Goal: Book appointment/travel/reservation

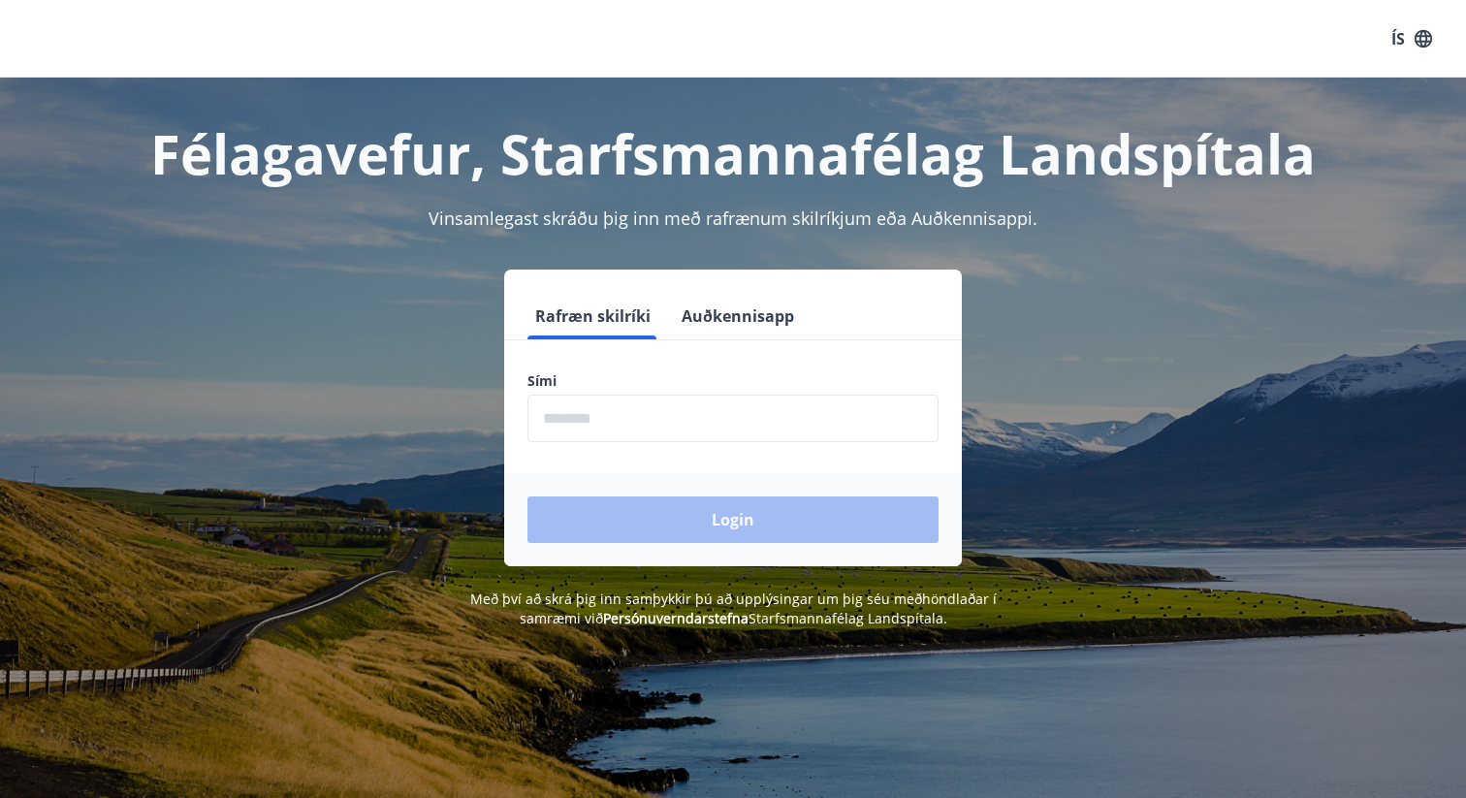
click at [707, 432] on input "phone" at bounding box center [732, 419] width 411 height 48
type input "********"
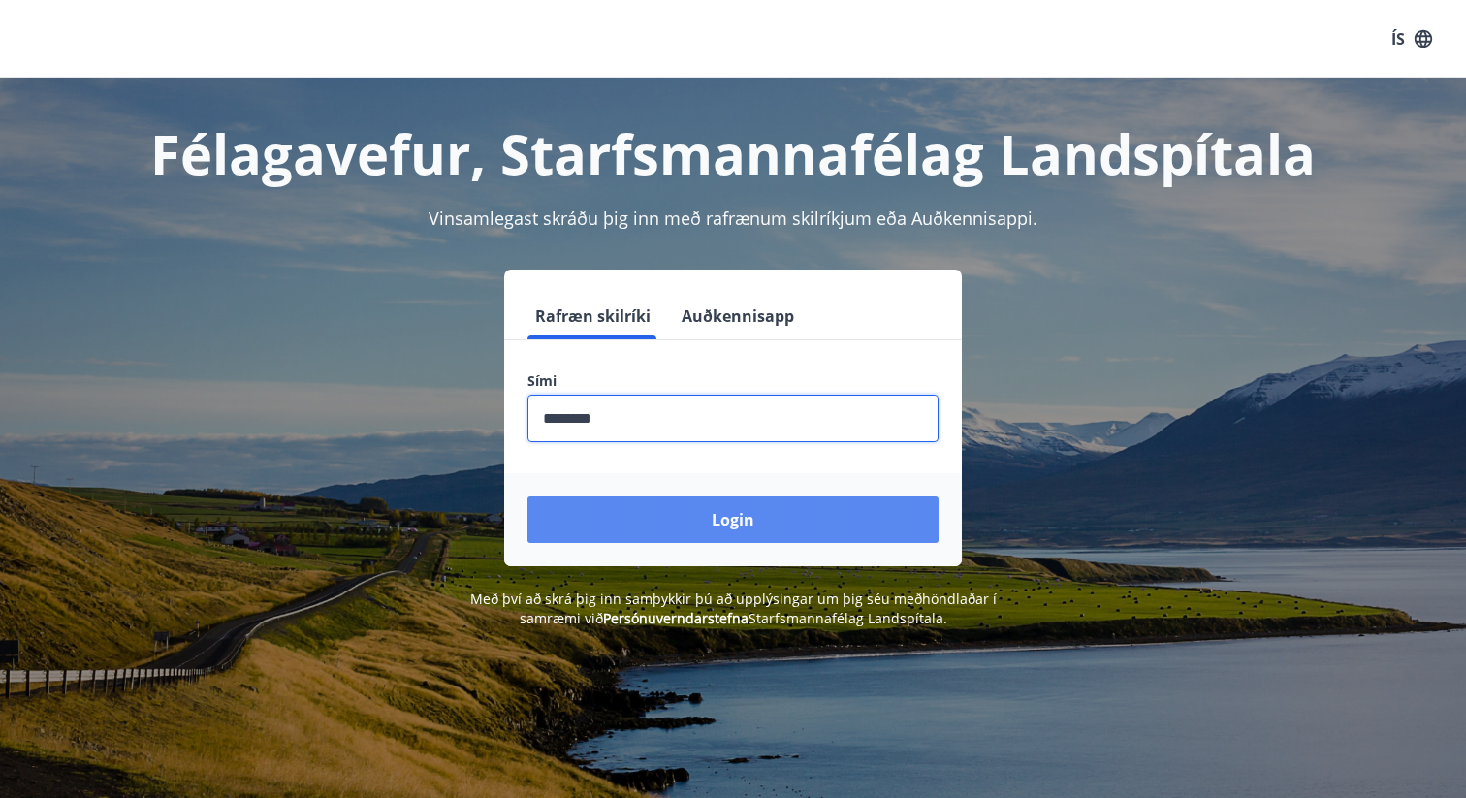
click at [728, 519] on button "Login" at bounding box center [732, 519] width 411 height 47
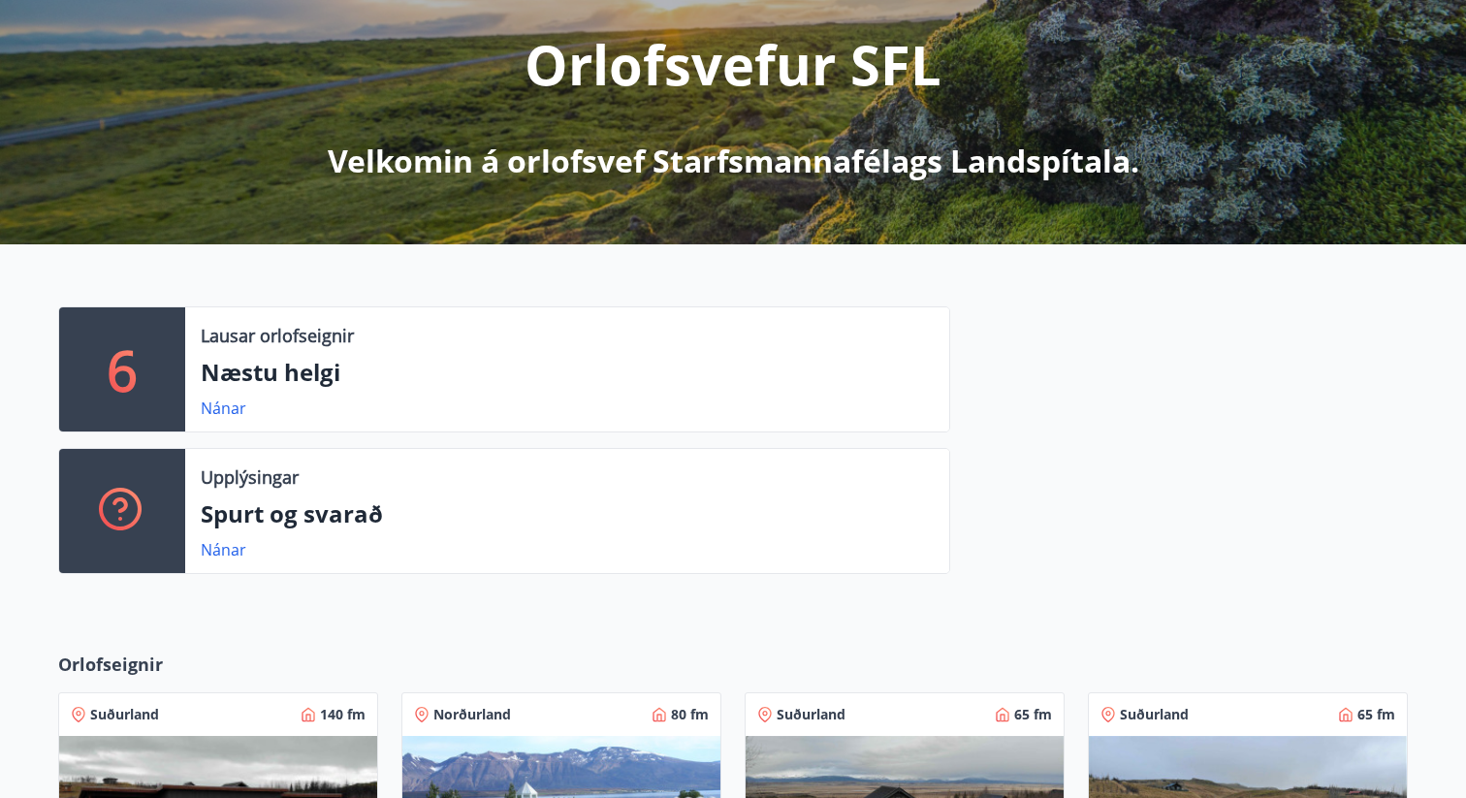
scroll to position [240, 0]
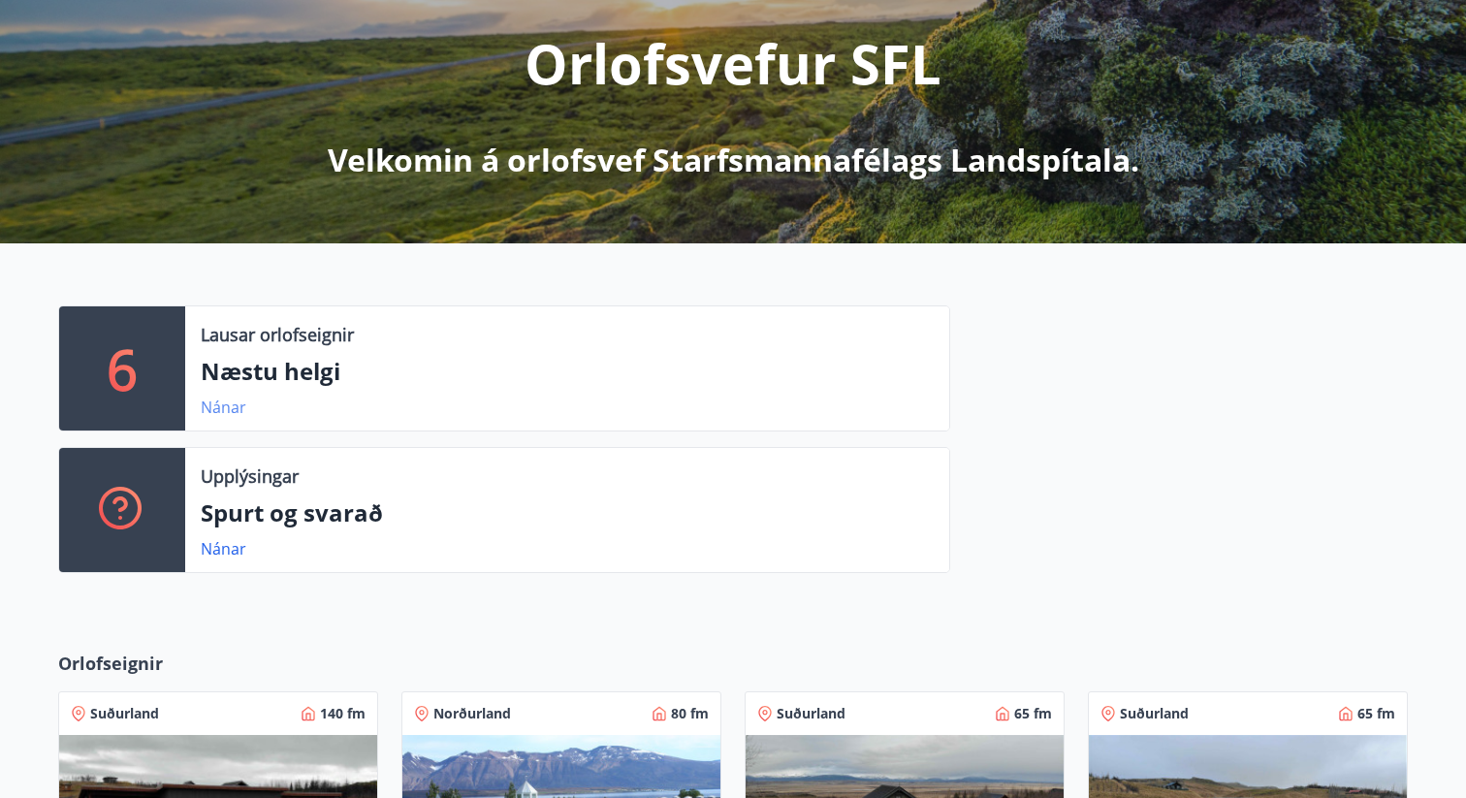
click at [225, 409] on link "Nánar" at bounding box center [224, 407] width 46 height 21
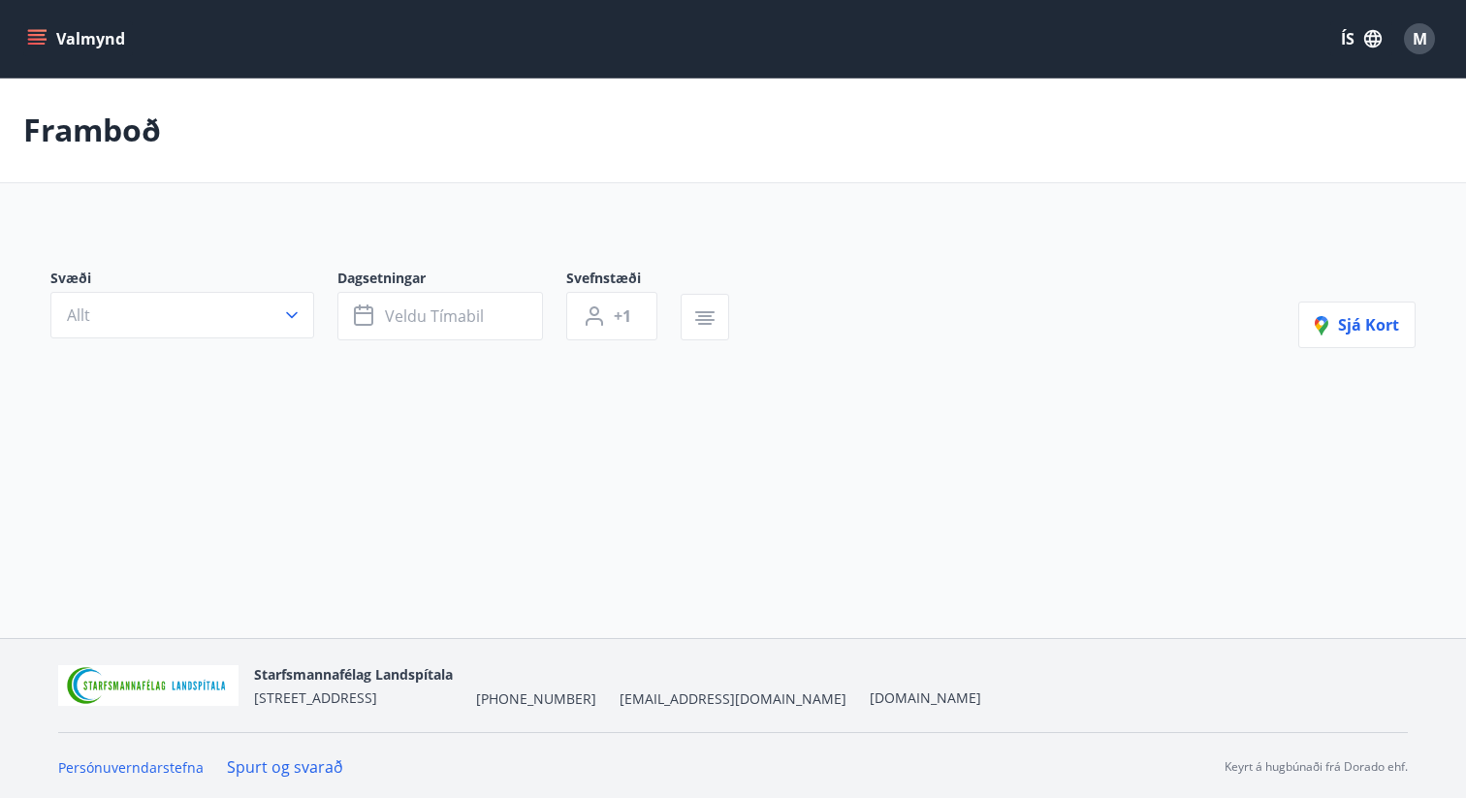
type input "*"
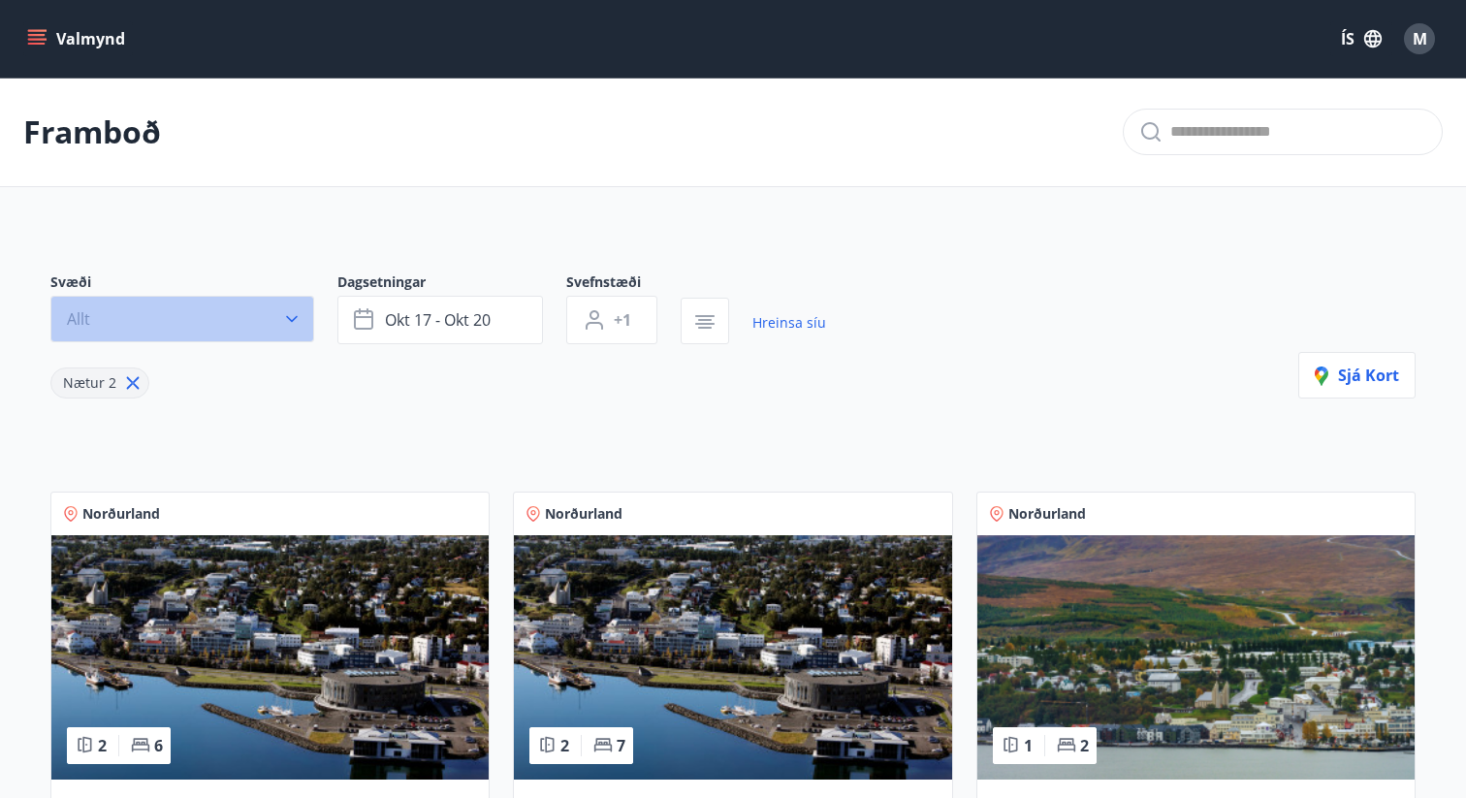
click at [267, 313] on button "Allt" at bounding box center [182, 319] width 264 height 47
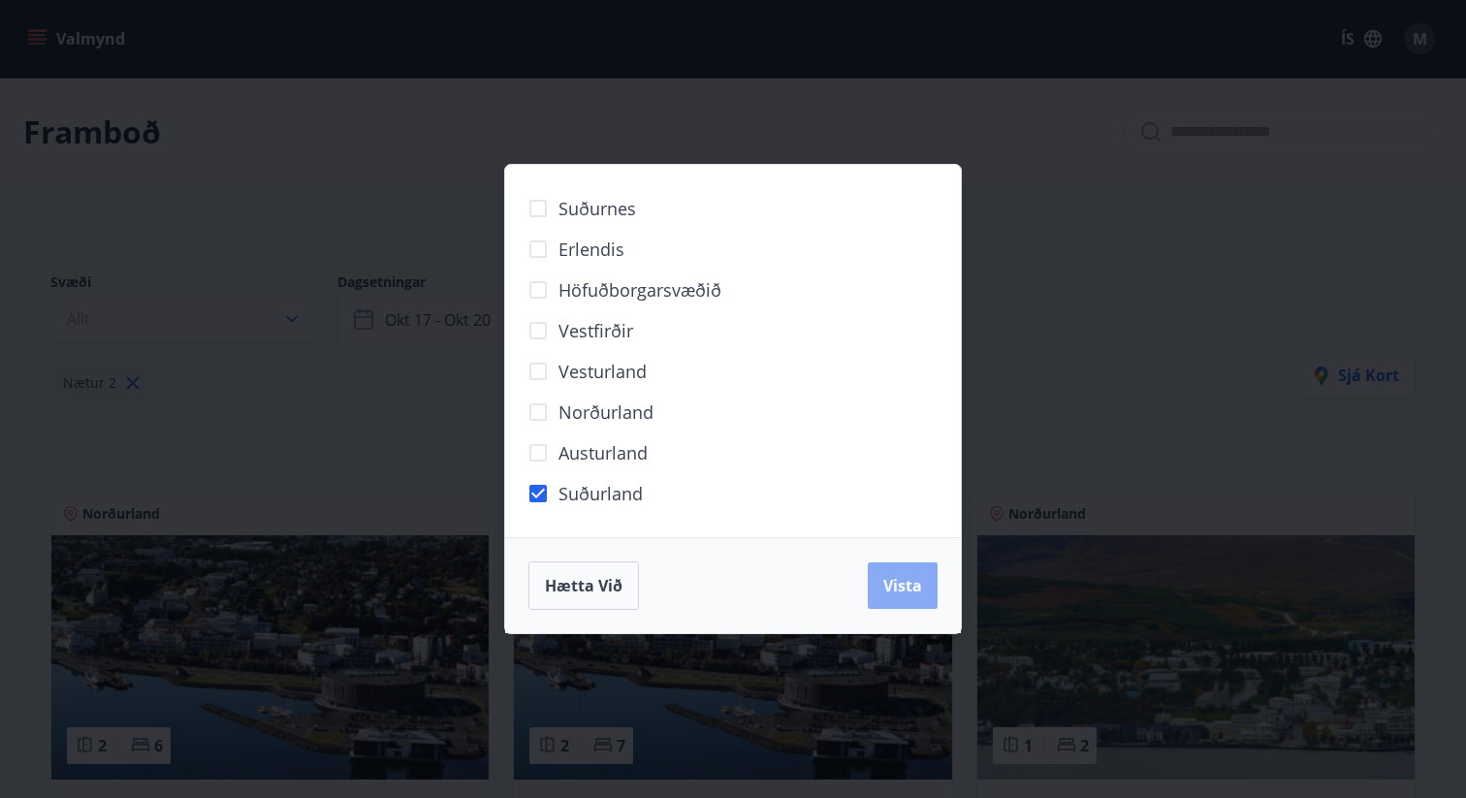
click at [913, 585] on span "Vista" at bounding box center [902, 585] width 39 height 21
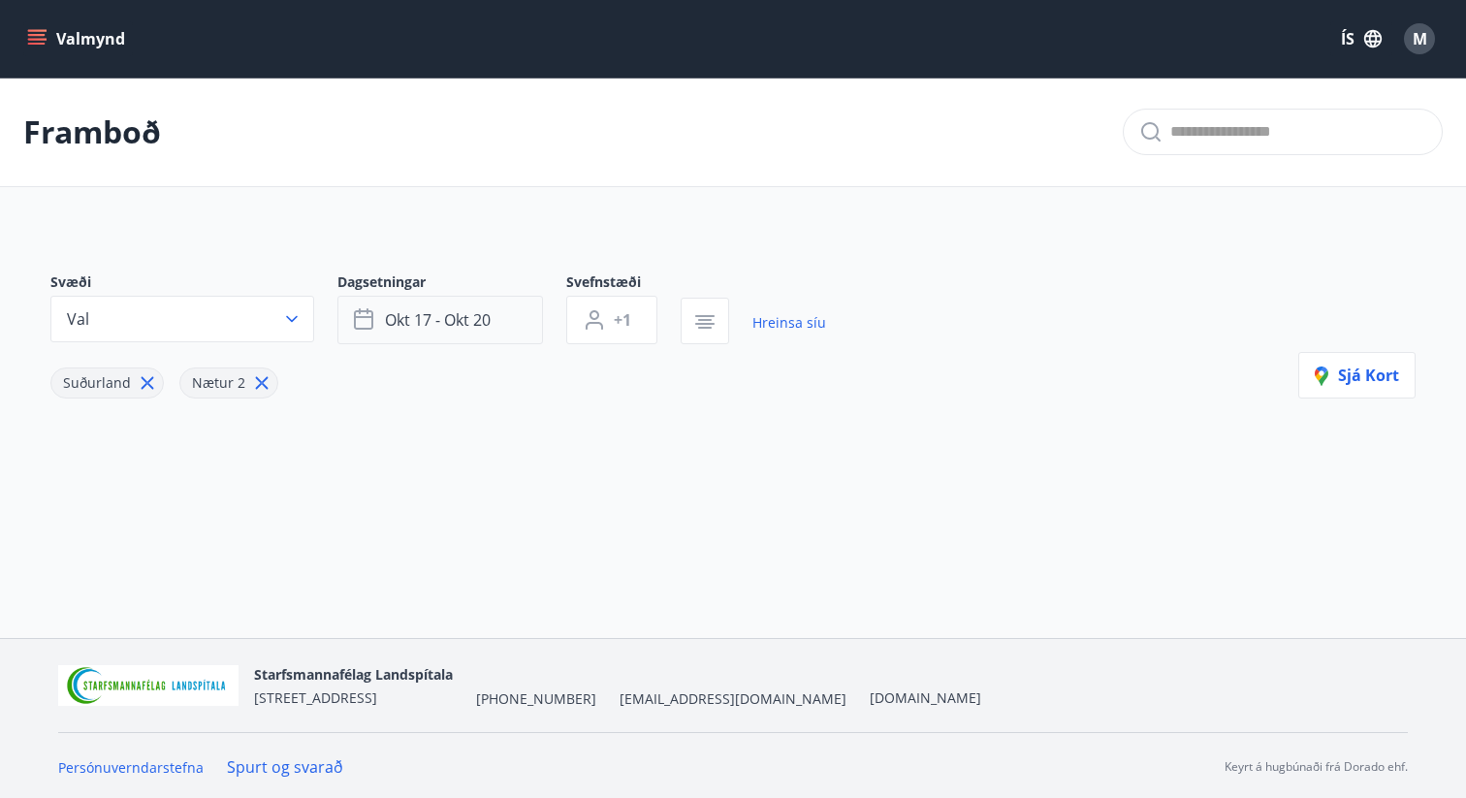
click at [487, 314] on span "okt 17 - okt 20" at bounding box center [438, 319] width 106 height 21
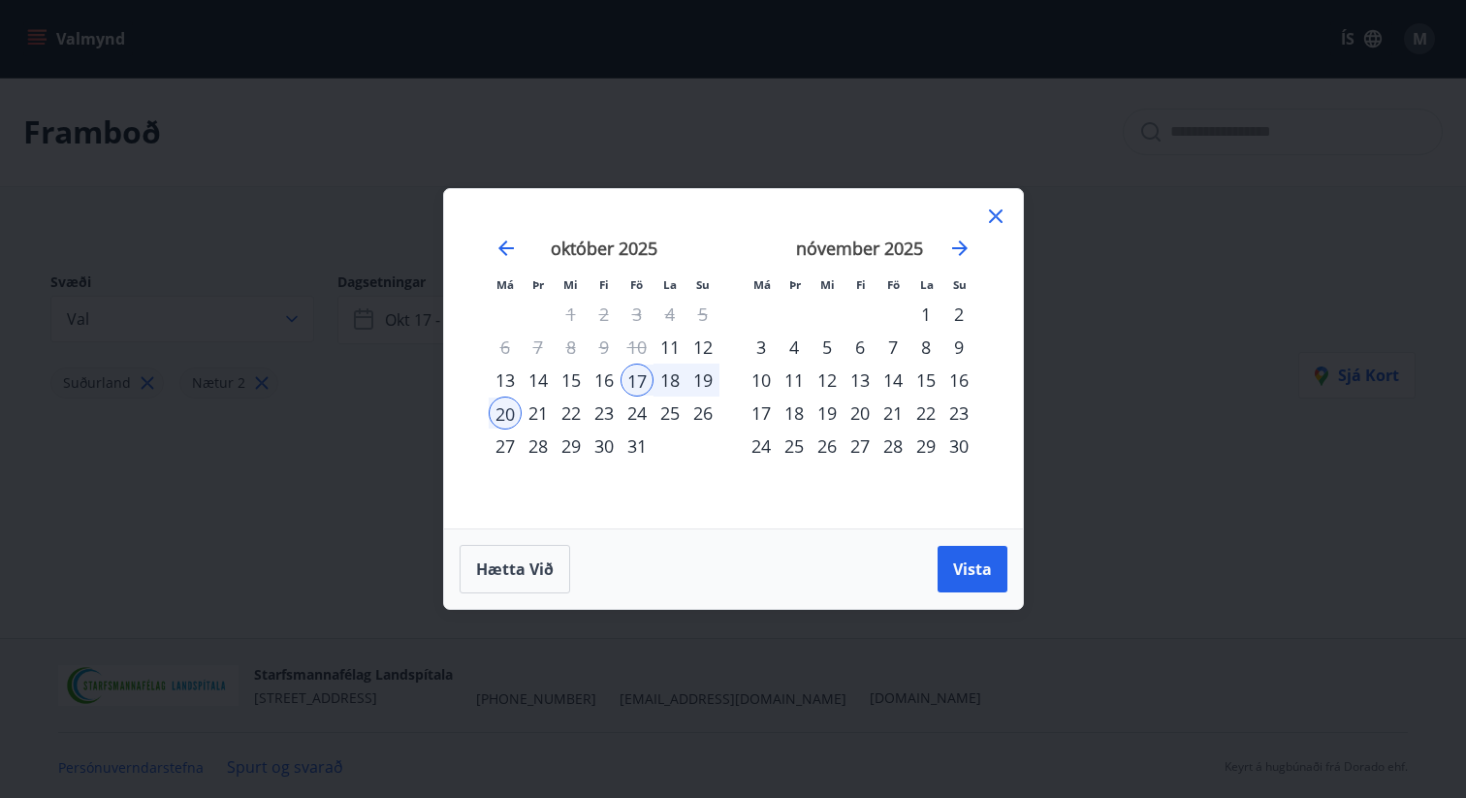
click at [636, 446] on div "31" at bounding box center [637, 446] width 33 height 33
click at [502, 390] on div "13" at bounding box center [505, 380] width 33 height 33
click at [634, 449] on div "31" at bounding box center [637, 446] width 33 height 33
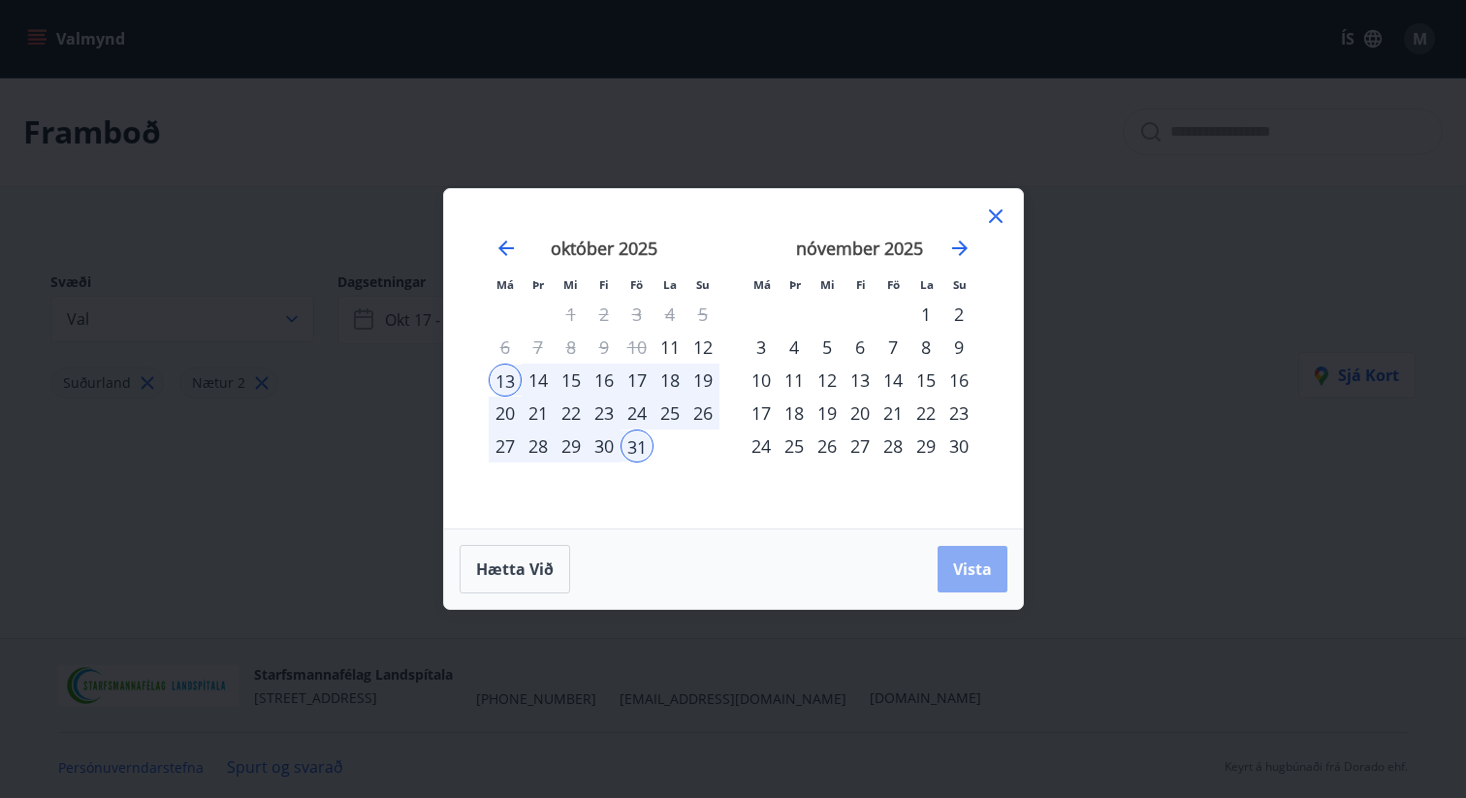
click at [989, 576] on span "Vista" at bounding box center [972, 568] width 39 height 21
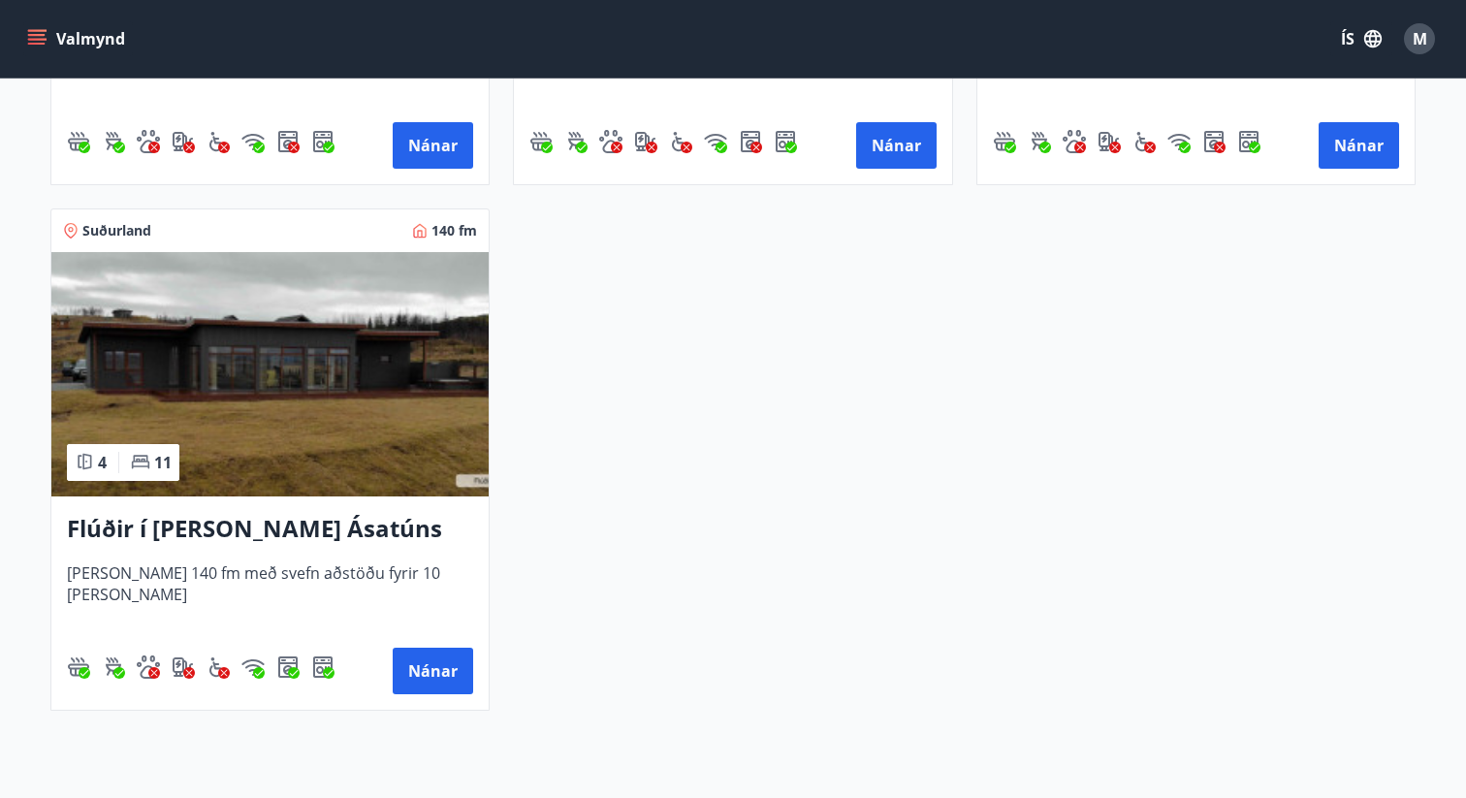
scroll to position [1335, 0]
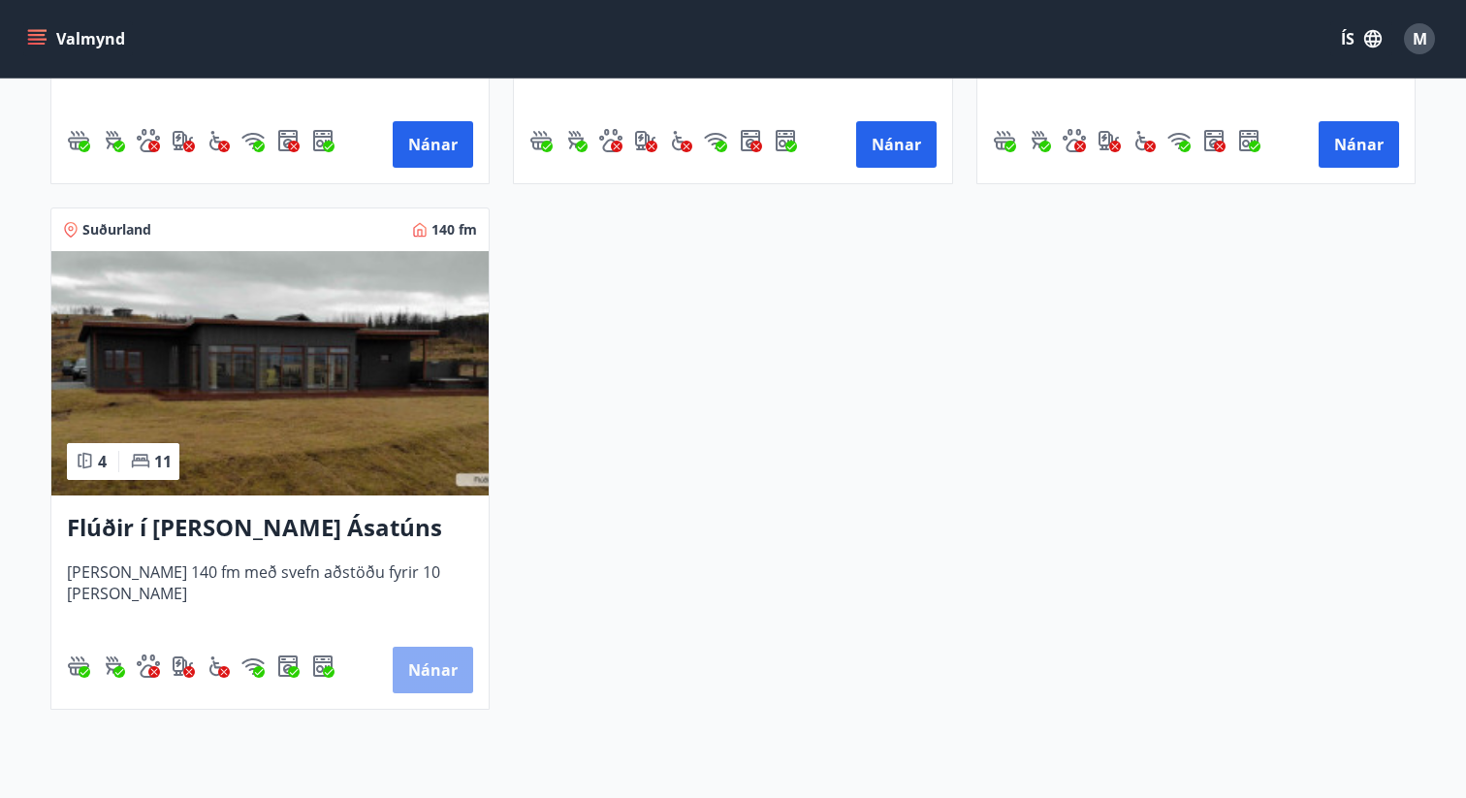
click at [436, 680] on button "Nánar" at bounding box center [433, 670] width 80 height 47
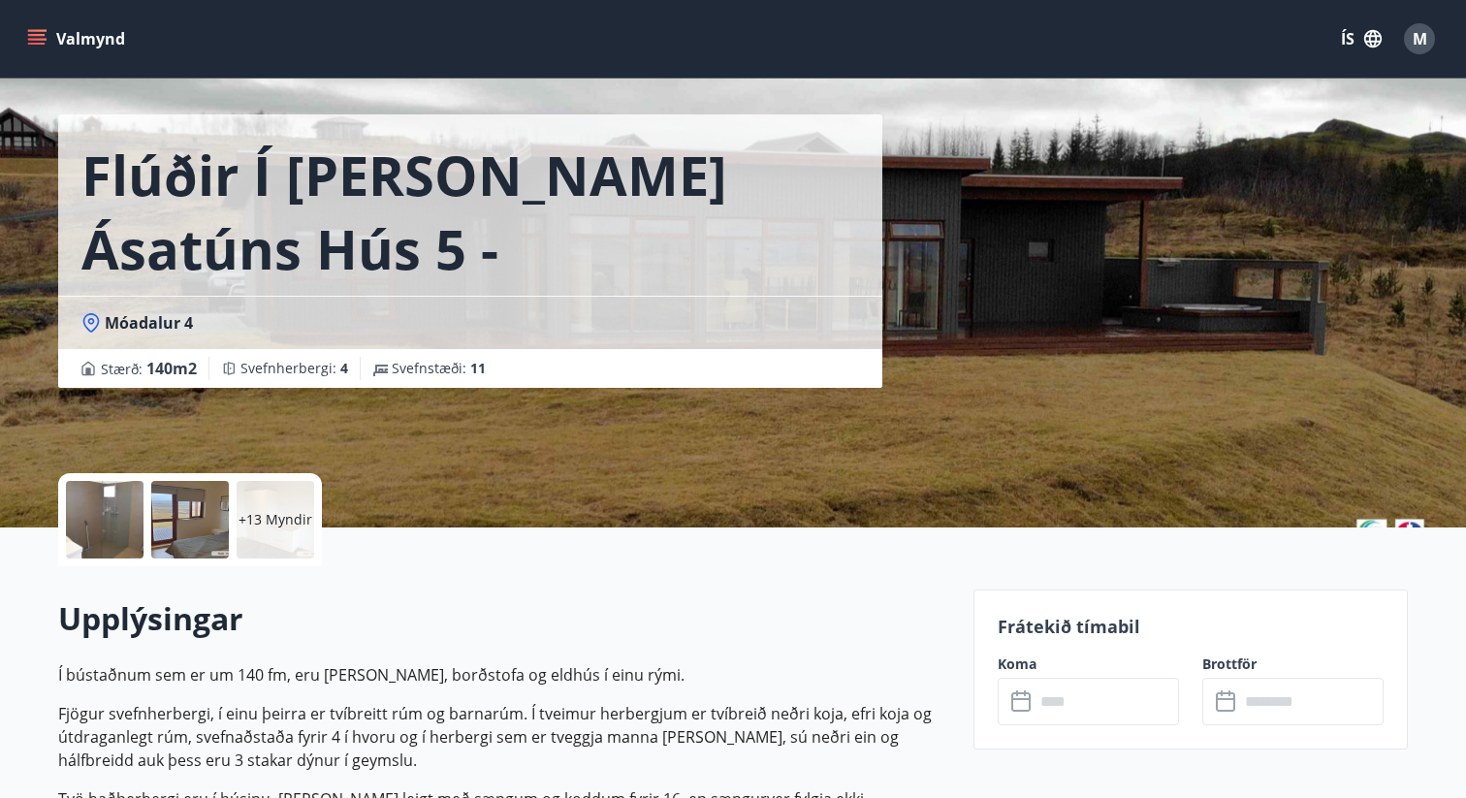
scroll to position [57, 0]
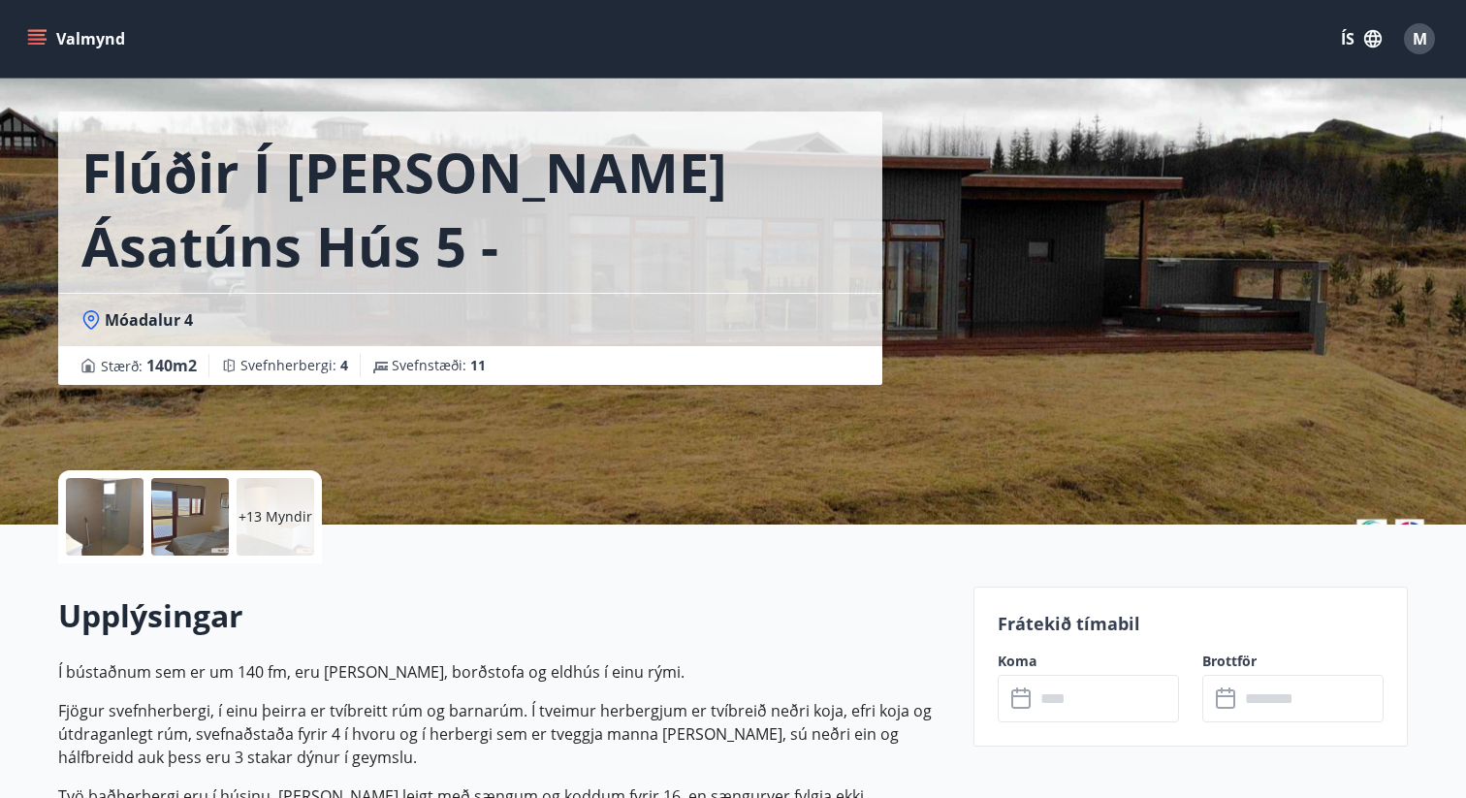
click at [271, 510] on p "+13 Myndir" at bounding box center [276, 516] width 74 height 19
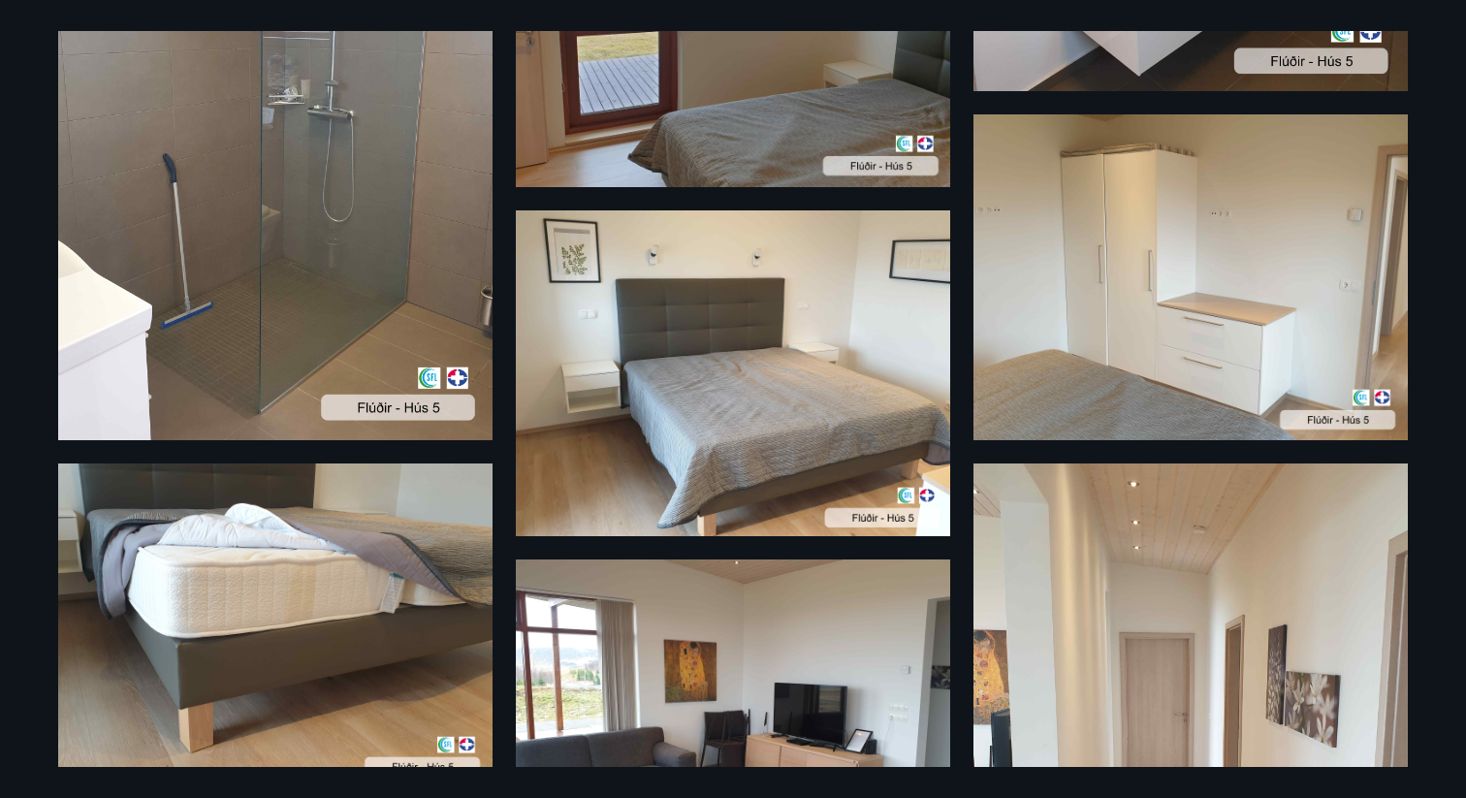
scroll to position [0, 0]
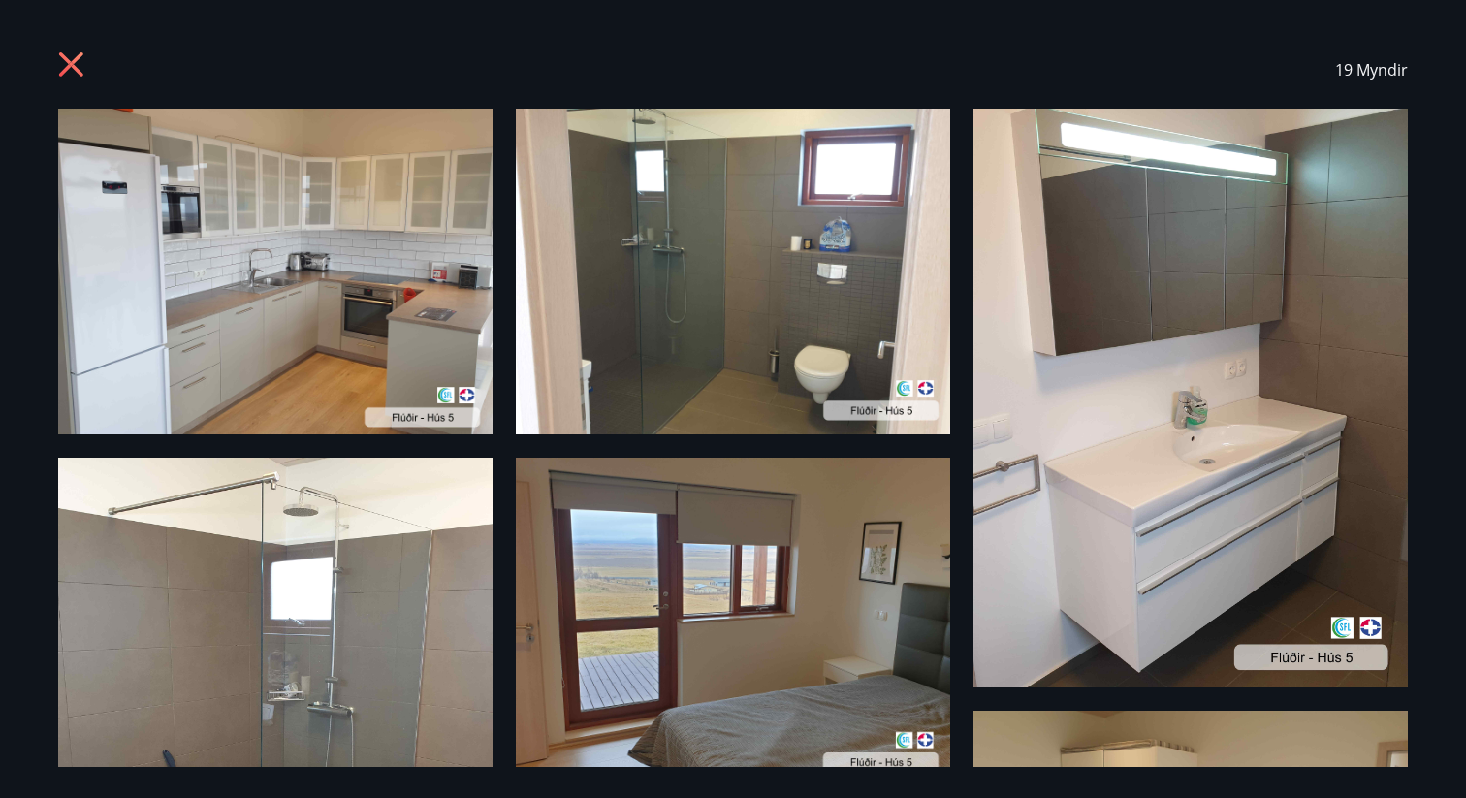
click at [66, 71] on icon at bounding box center [71, 64] width 24 height 24
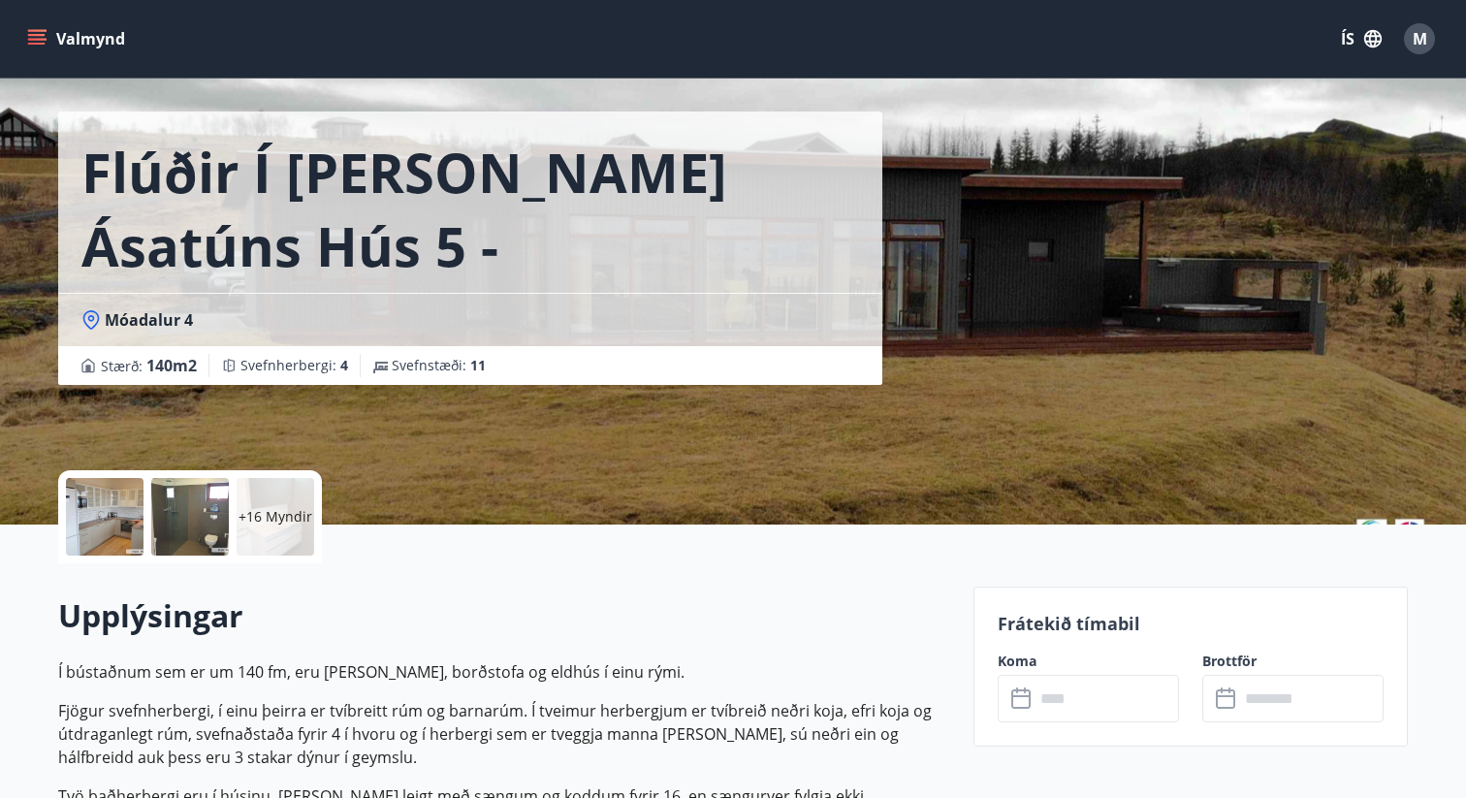
click at [647, 616] on h2 "Upplýsingar" at bounding box center [504, 615] width 892 height 43
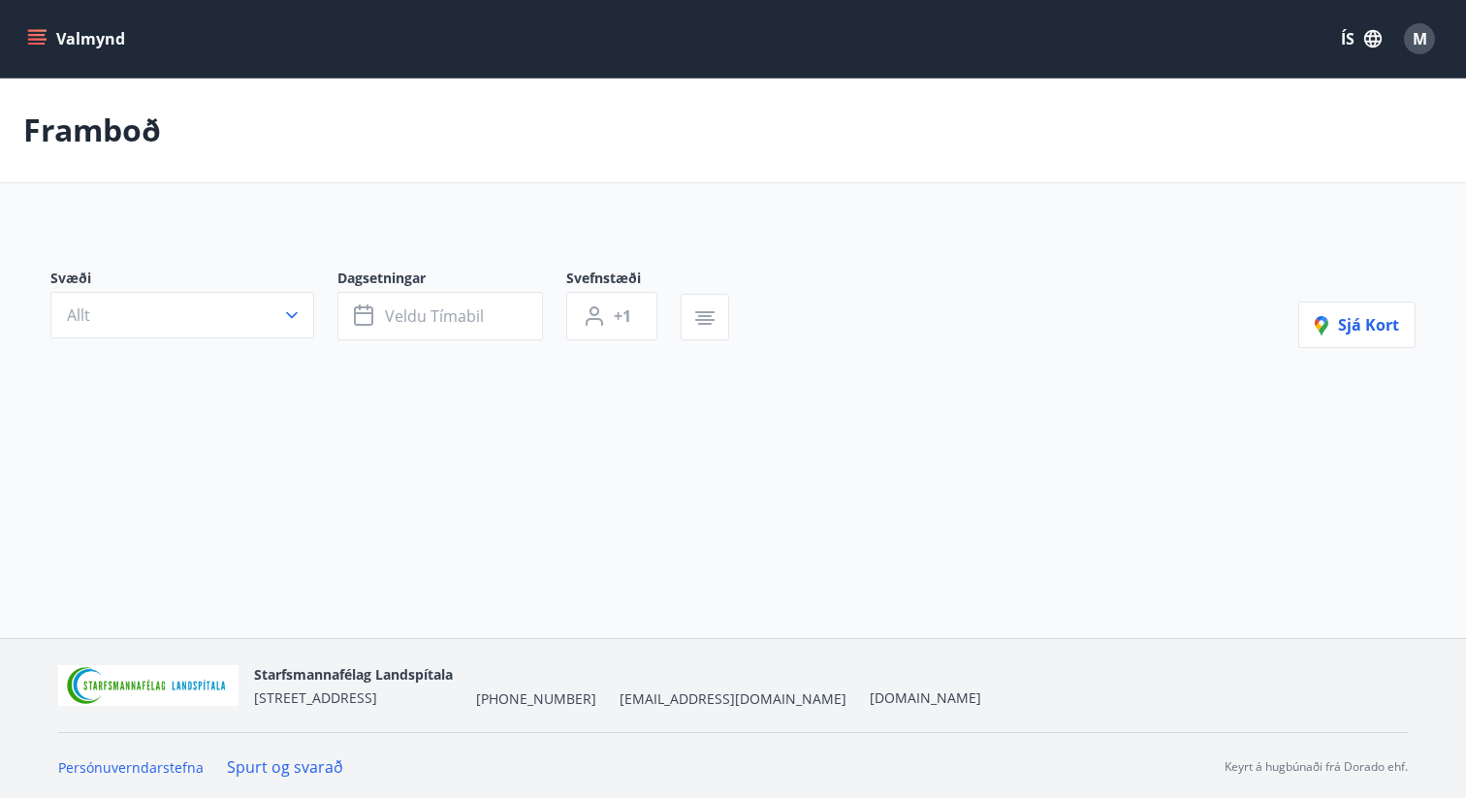
type input "*"
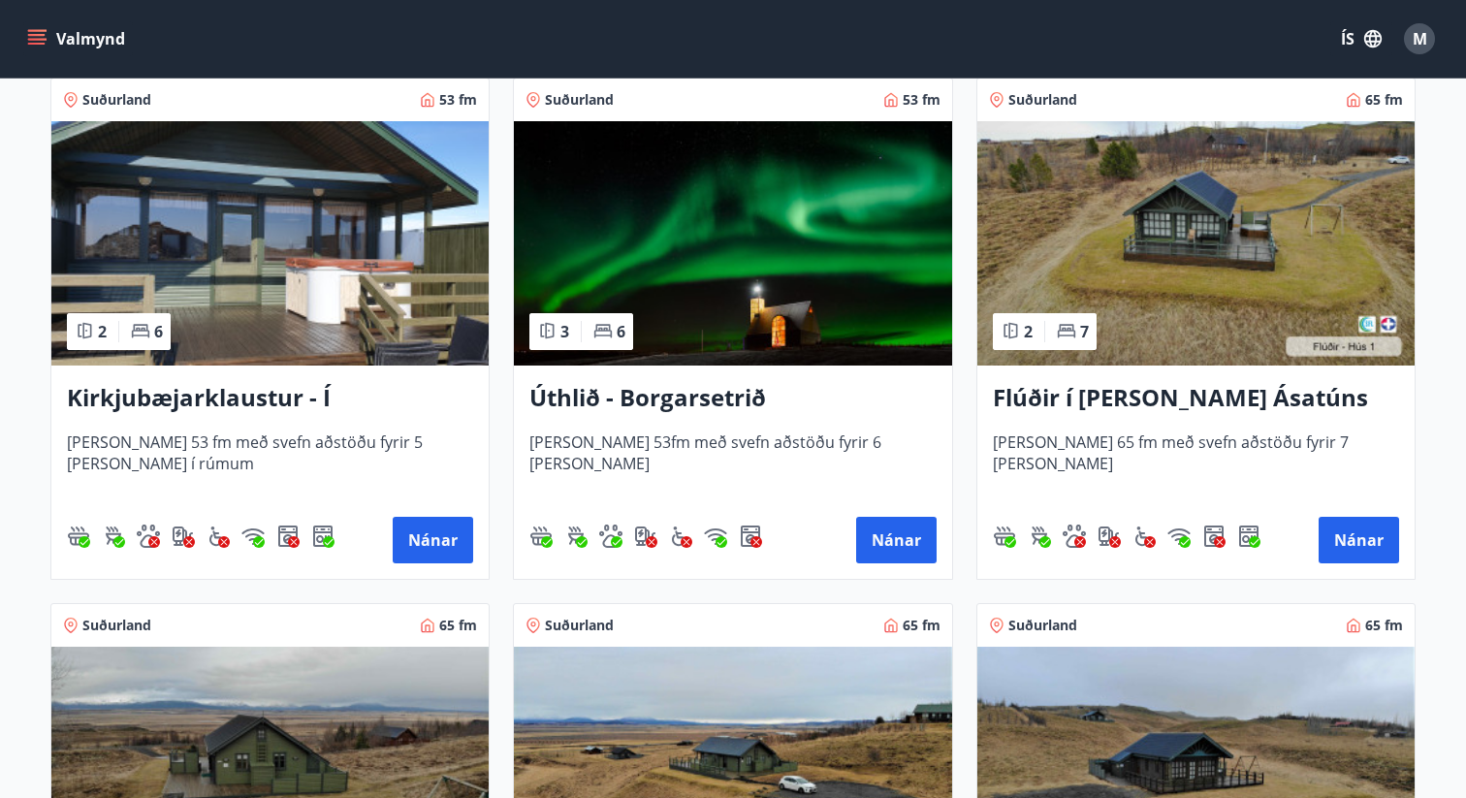
scroll to position [416, 0]
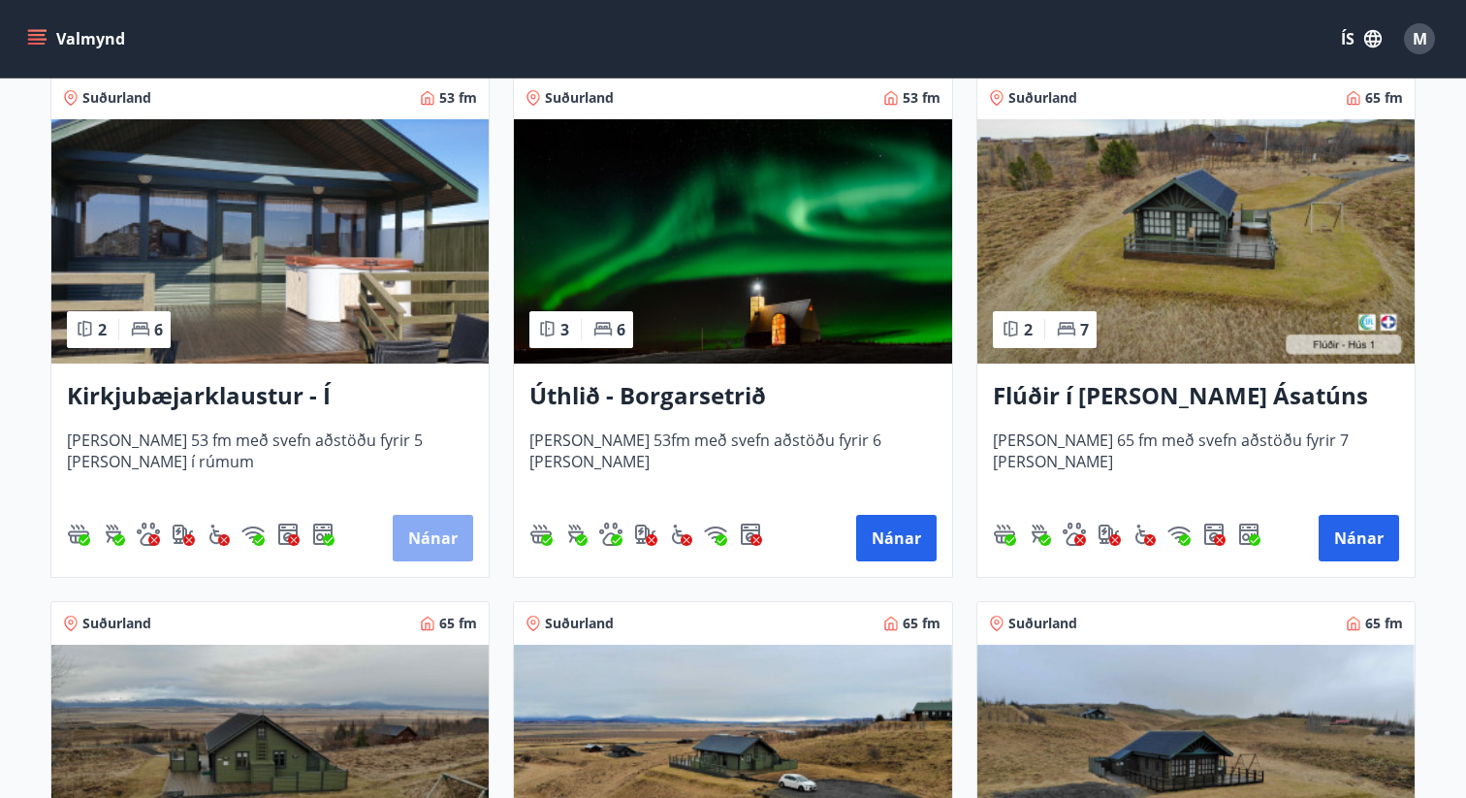
click at [450, 540] on button "Nánar" at bounding box center [433, 538] width 80 height 47
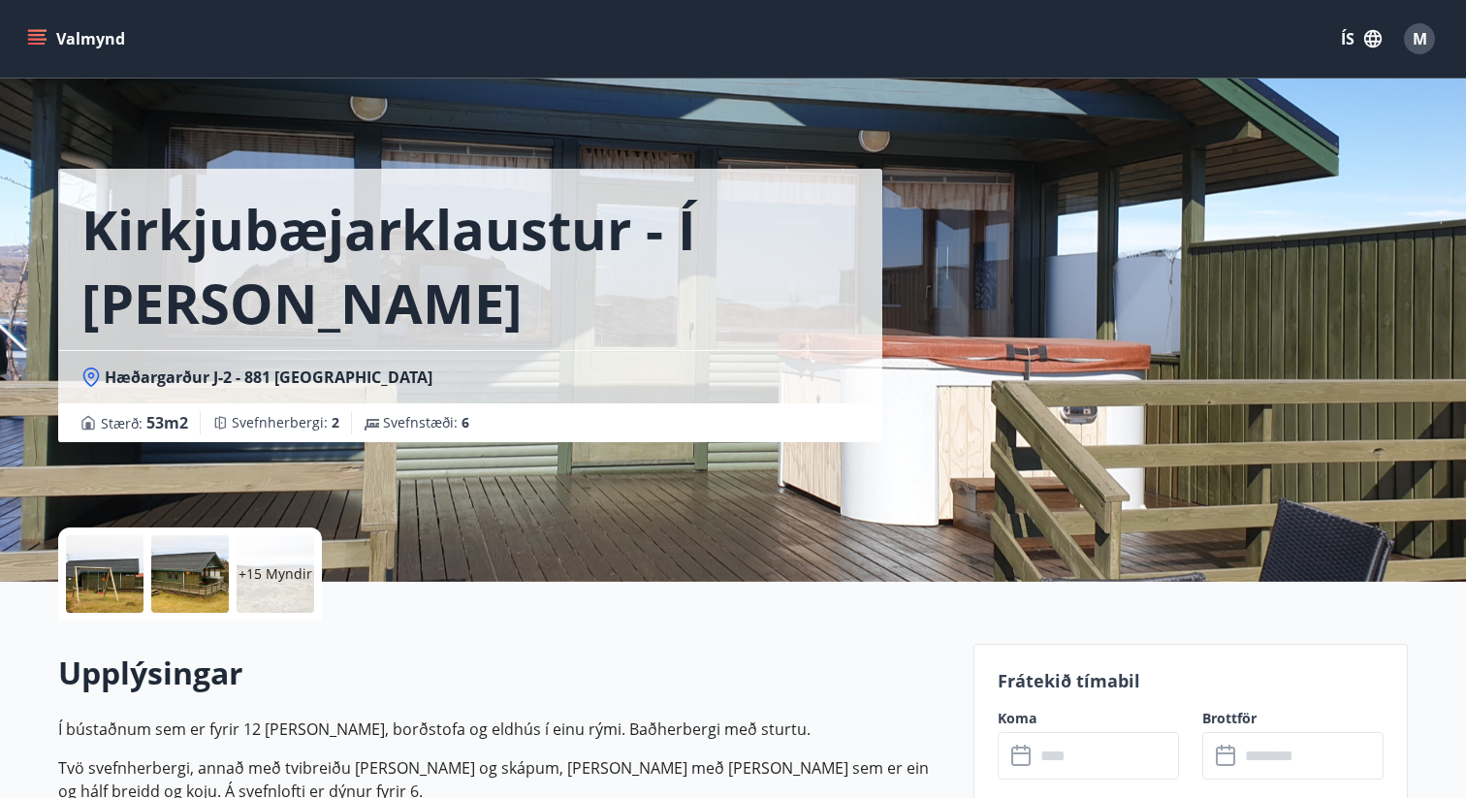
click at [196, 586] on div at bounding box center [190, 574] width 78 height 78
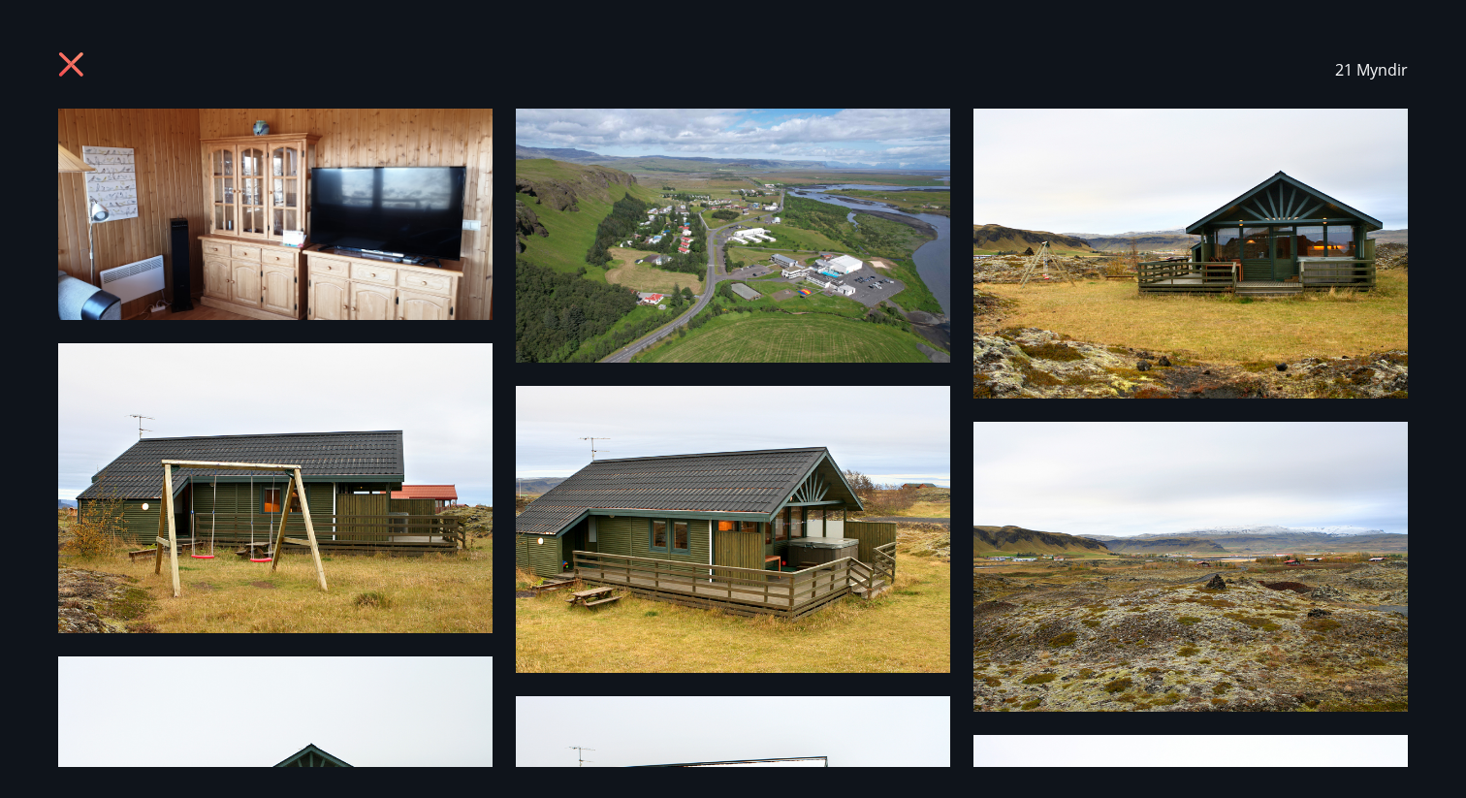
click at [212, 257] on img at bounding box center [275, 214] width 434 height 211
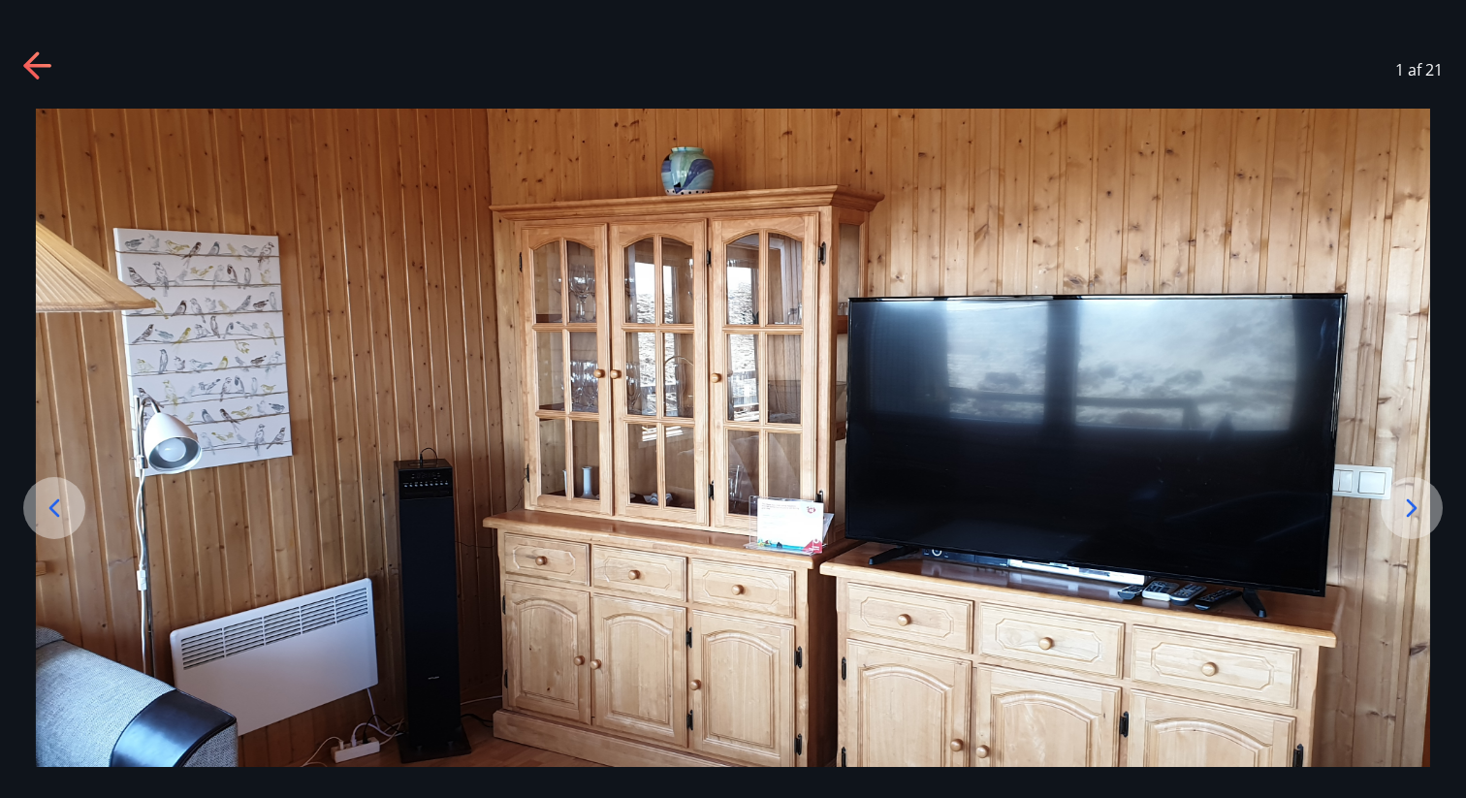
click at [212, 257] on img at bounding box center [733, 448] width 1394 height 678
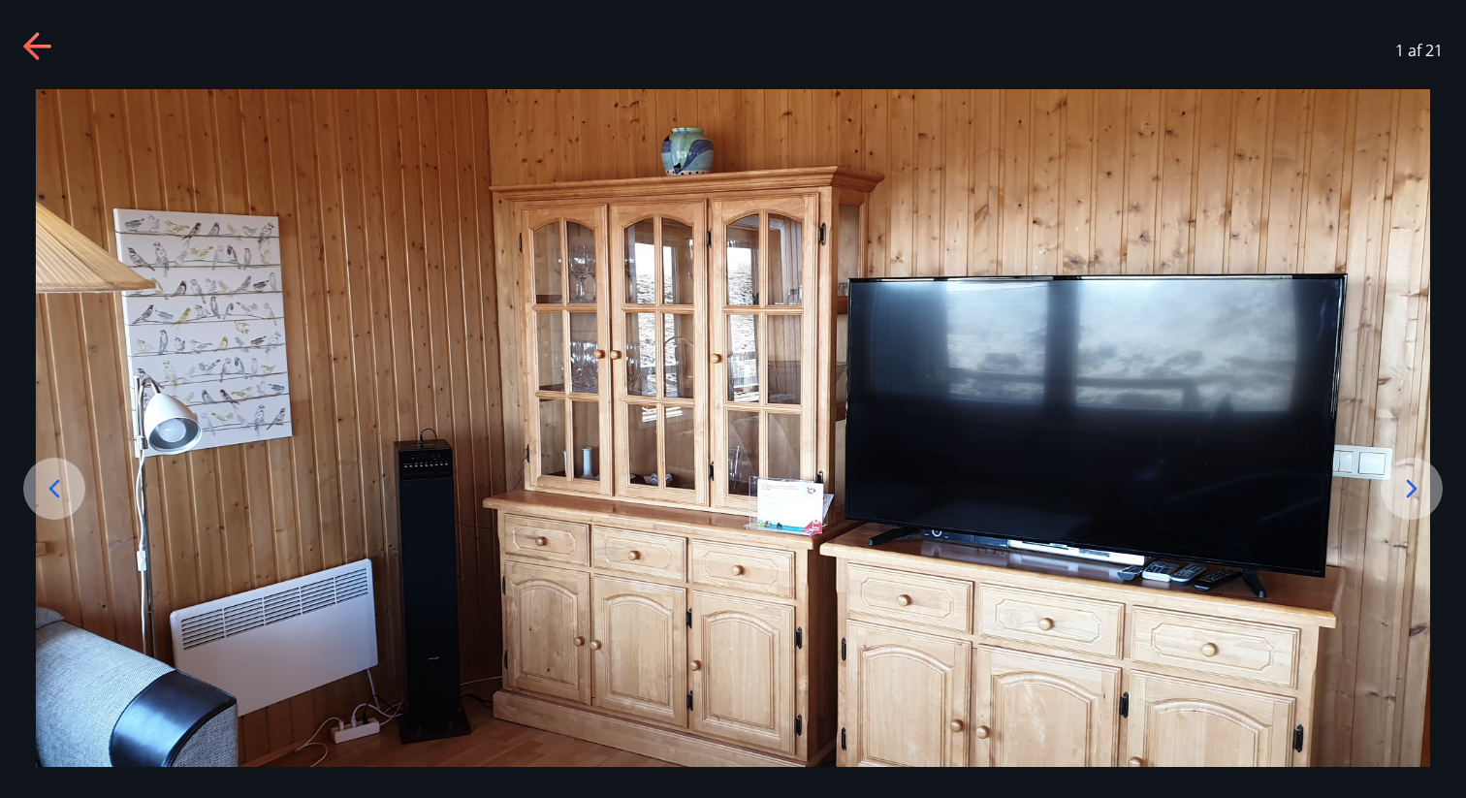
click at [1416, 495] on icon at bounding box center [1411, 488] width 31 height 31
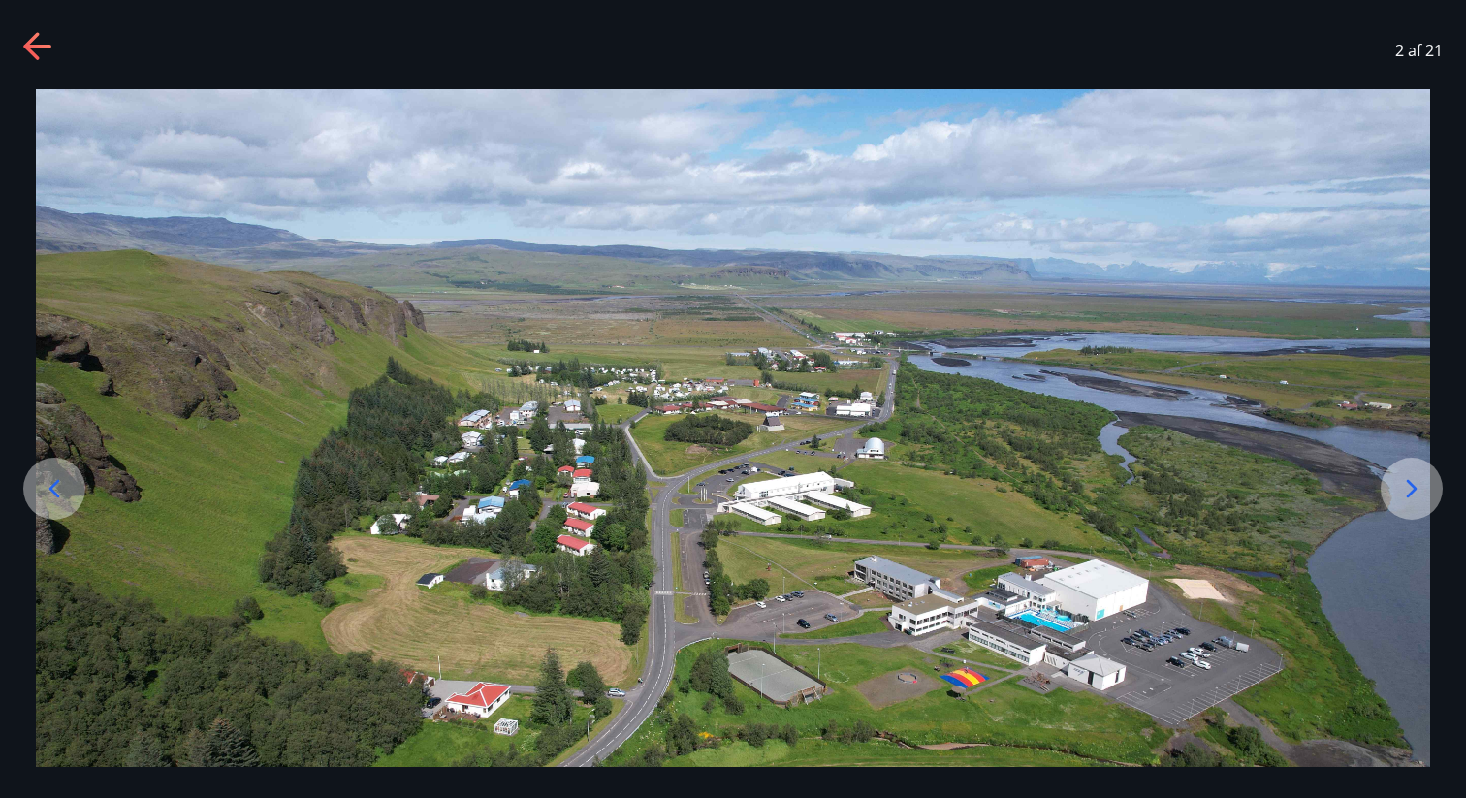
click at [1416, 495] on icon at bounding box center [1411, 488] width 31 height 31
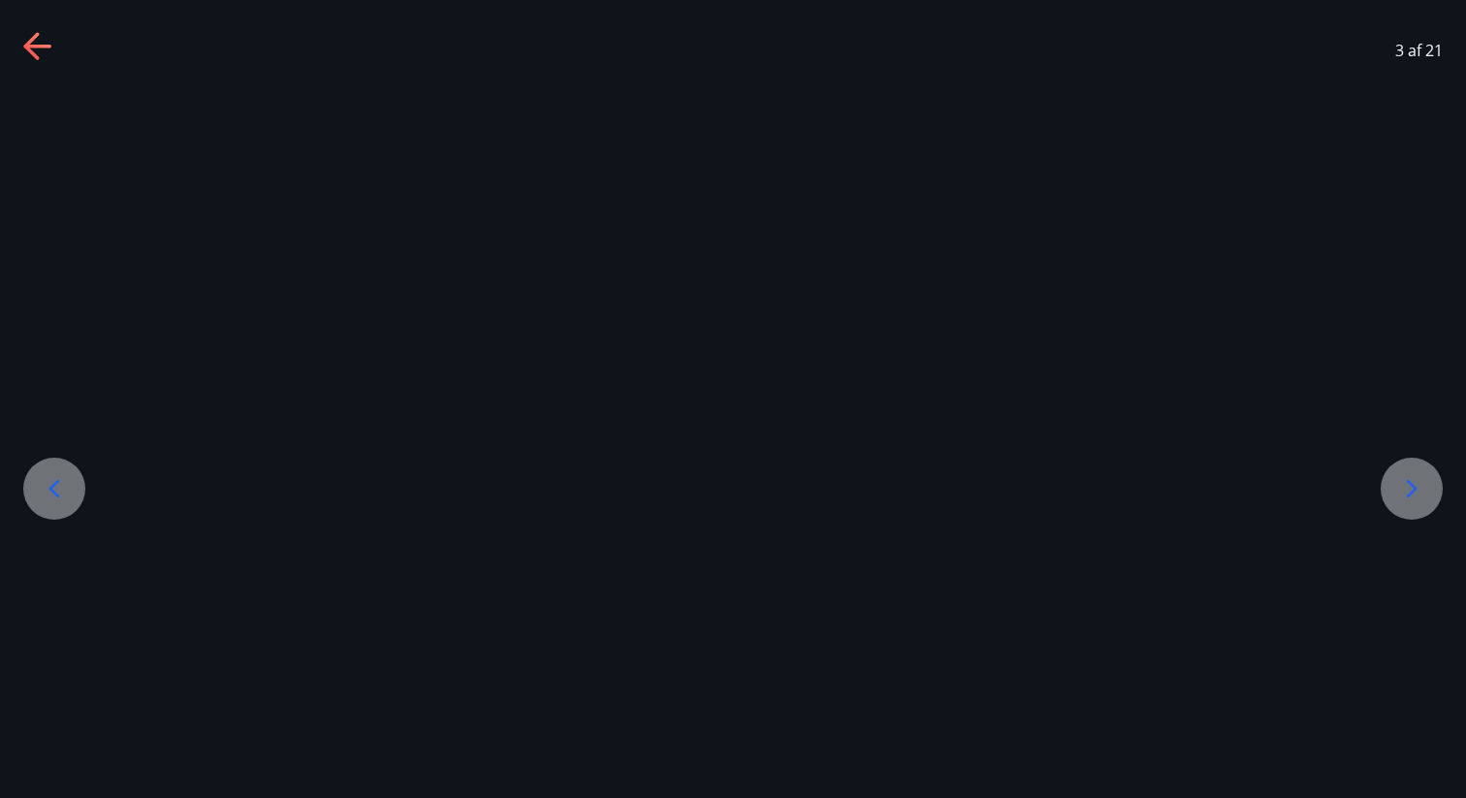
scroll to position [0, 0]
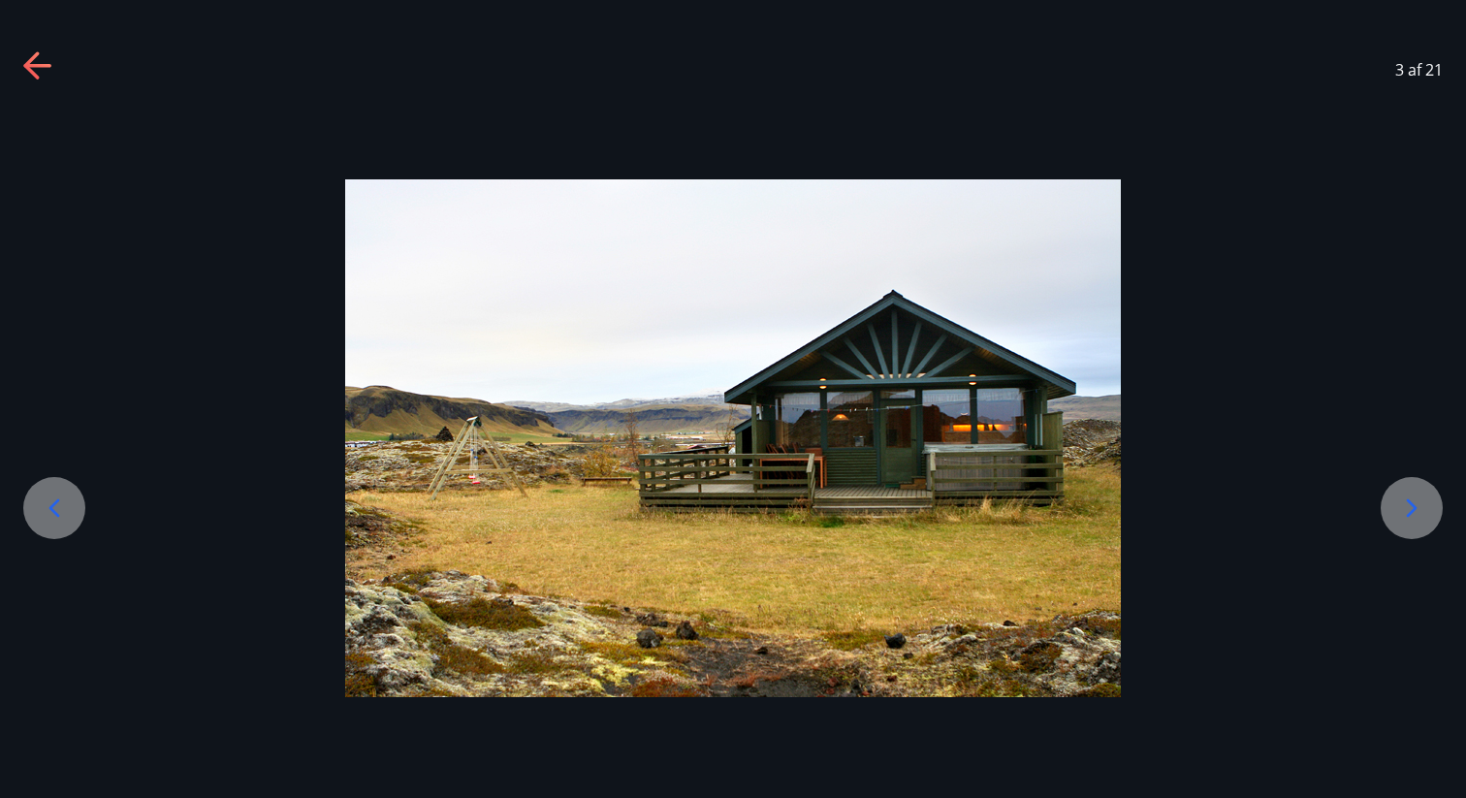
click at [1416, 495] on icon at bounding box center [1411, 508] width 31 height 31
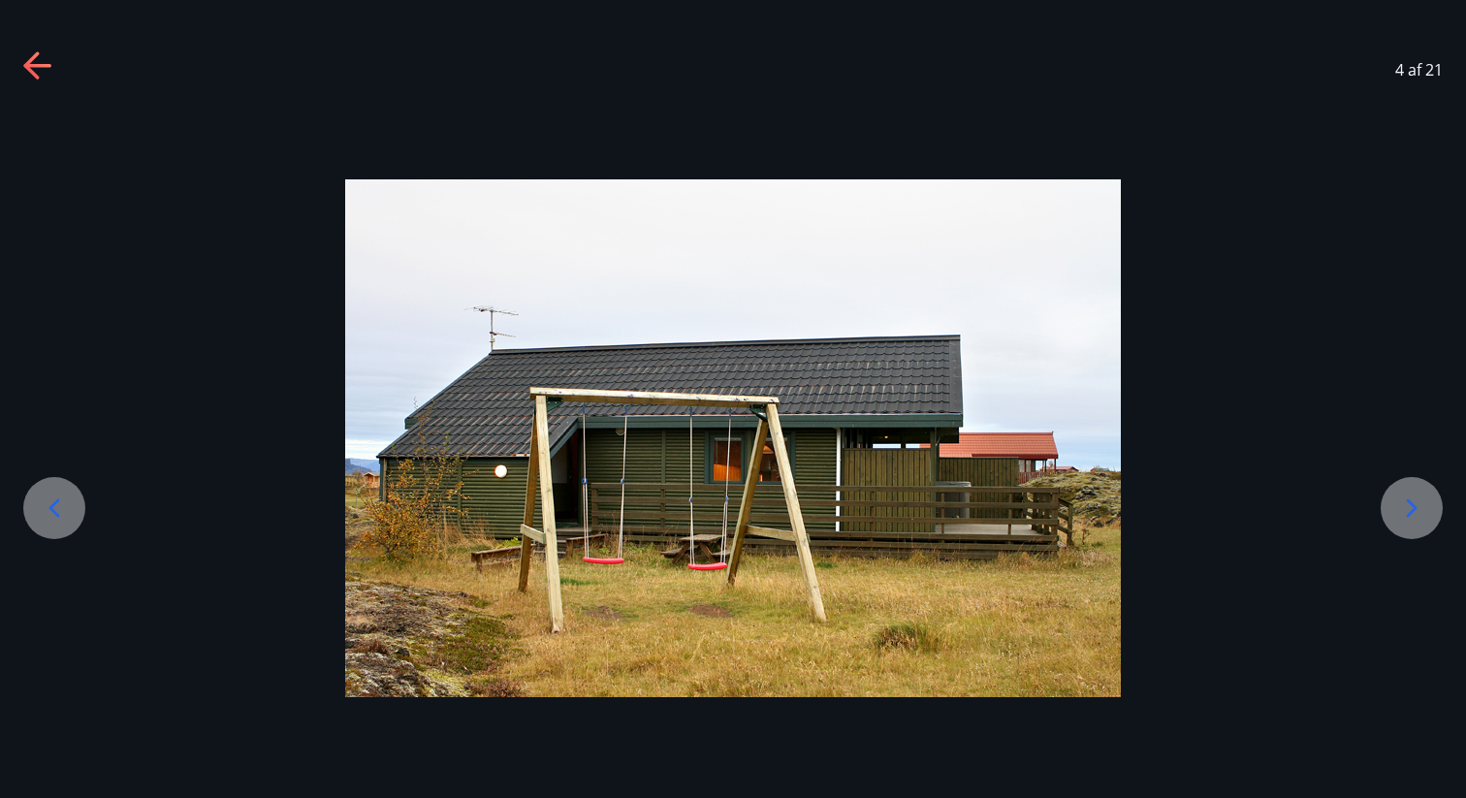
click at [1416, 495] on icon at bounding box center [1411, 508] width 31 height 31
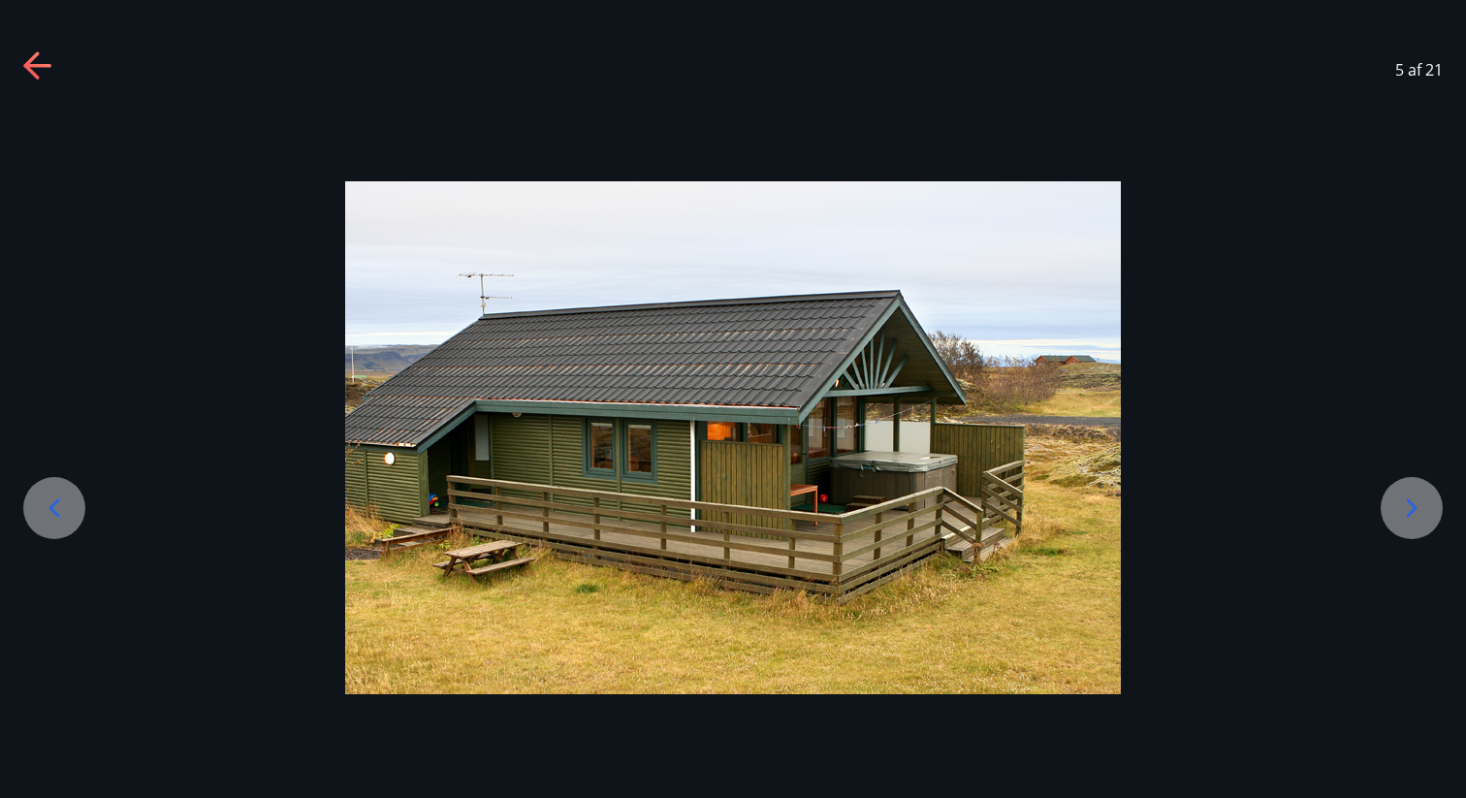
click at [1416, 495] on icon at bounding box center [1411, 508] width 31 height 31
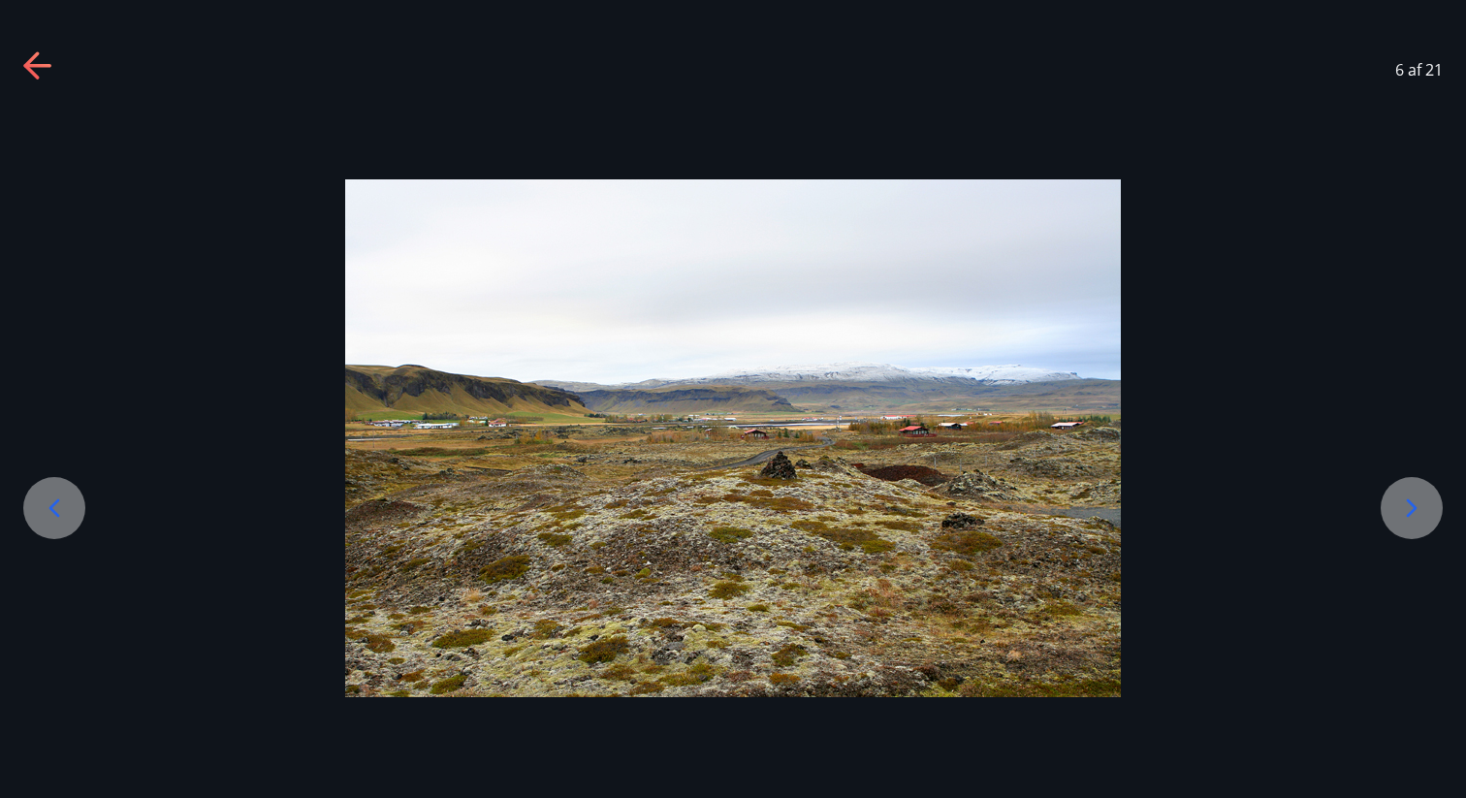
click at [1416, 495] on icon at bounding box center [1411, 508] width 31 height 31
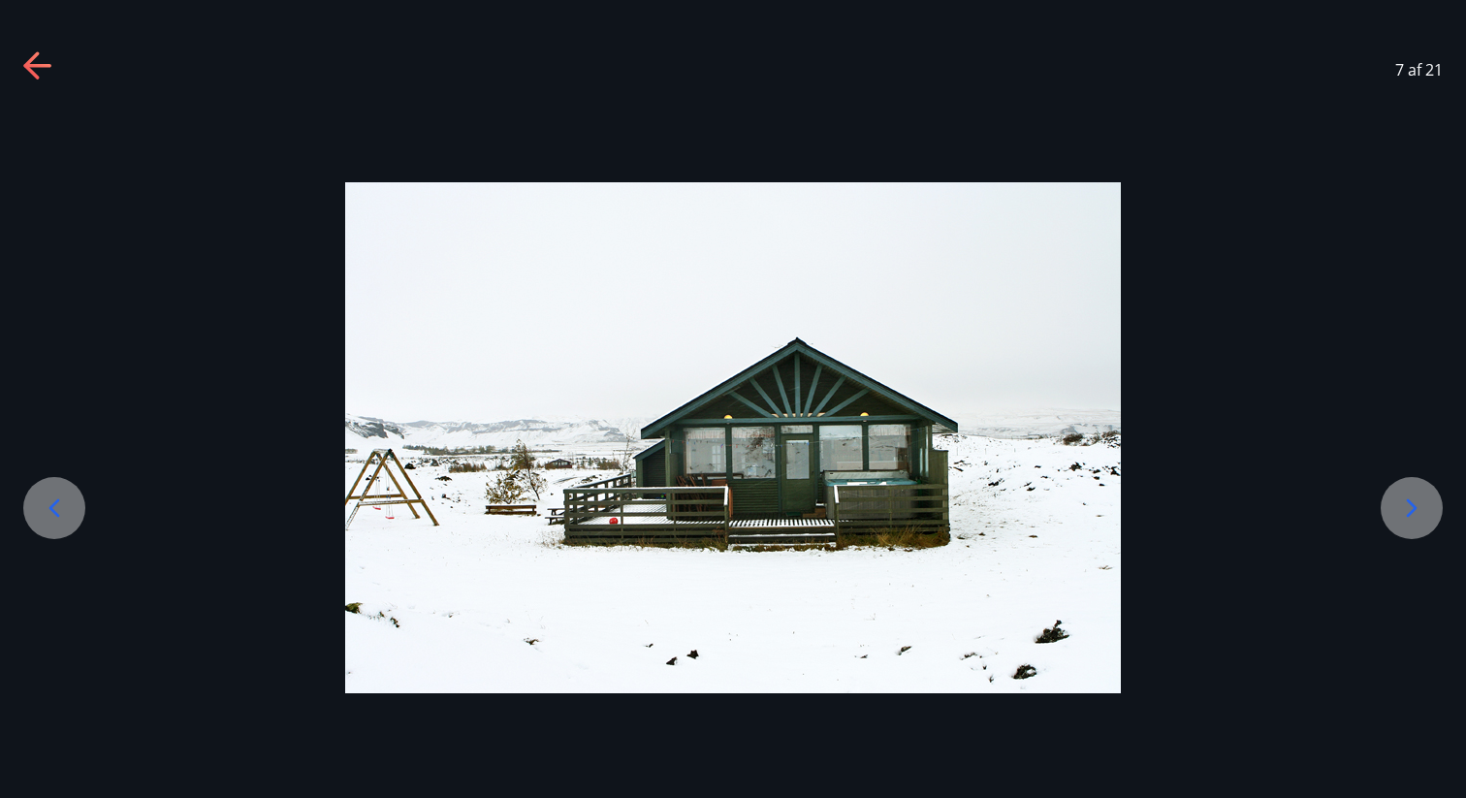
click at [1416, 495] on icon at bounding box center [1411, 508] width 31 height 31
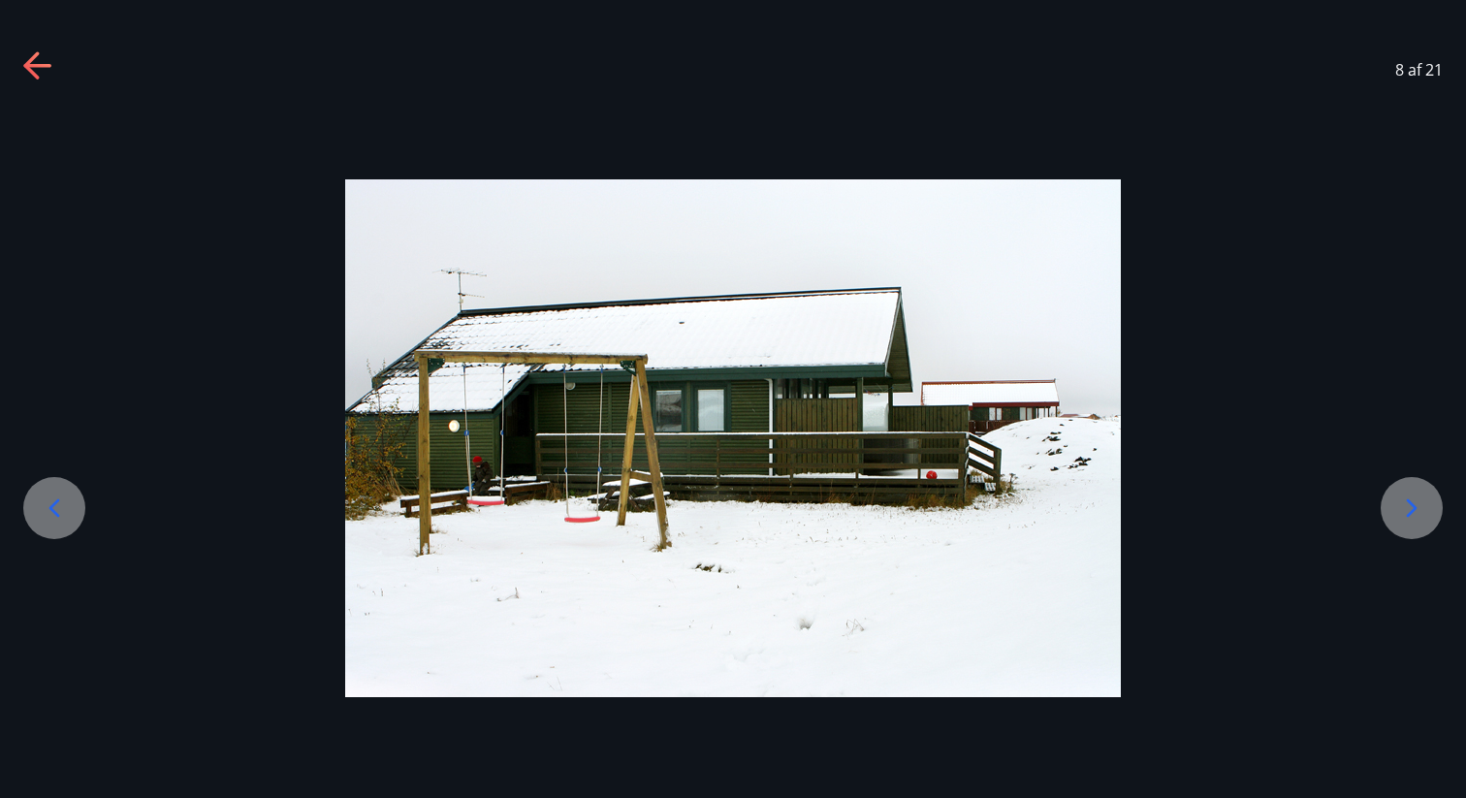
click at [1416, 495] on icon at bounding box center [1411, 508] width 31 height 31
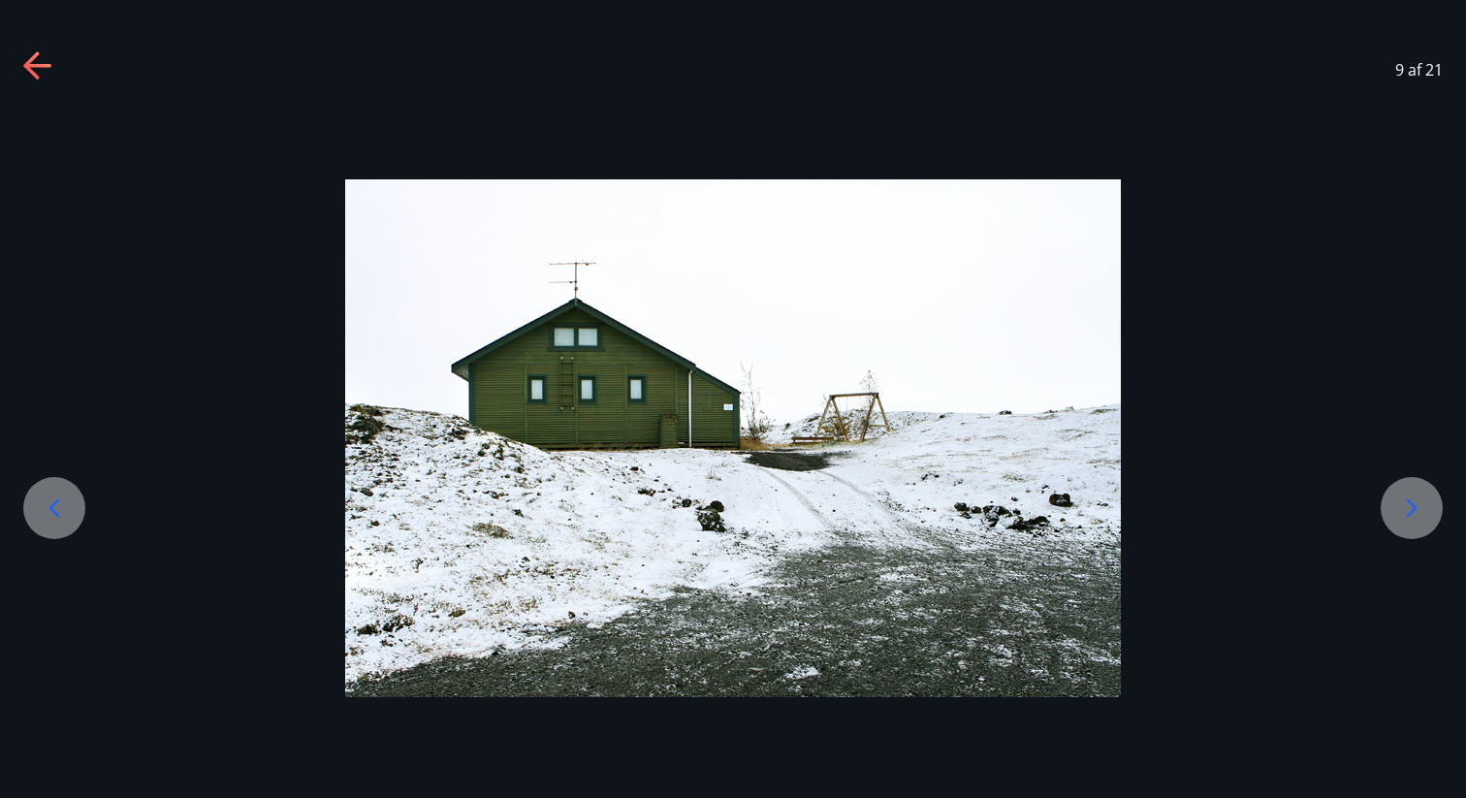
click at [1416, 495] on icon at bounding box center [1411, 508] width 31 height 31
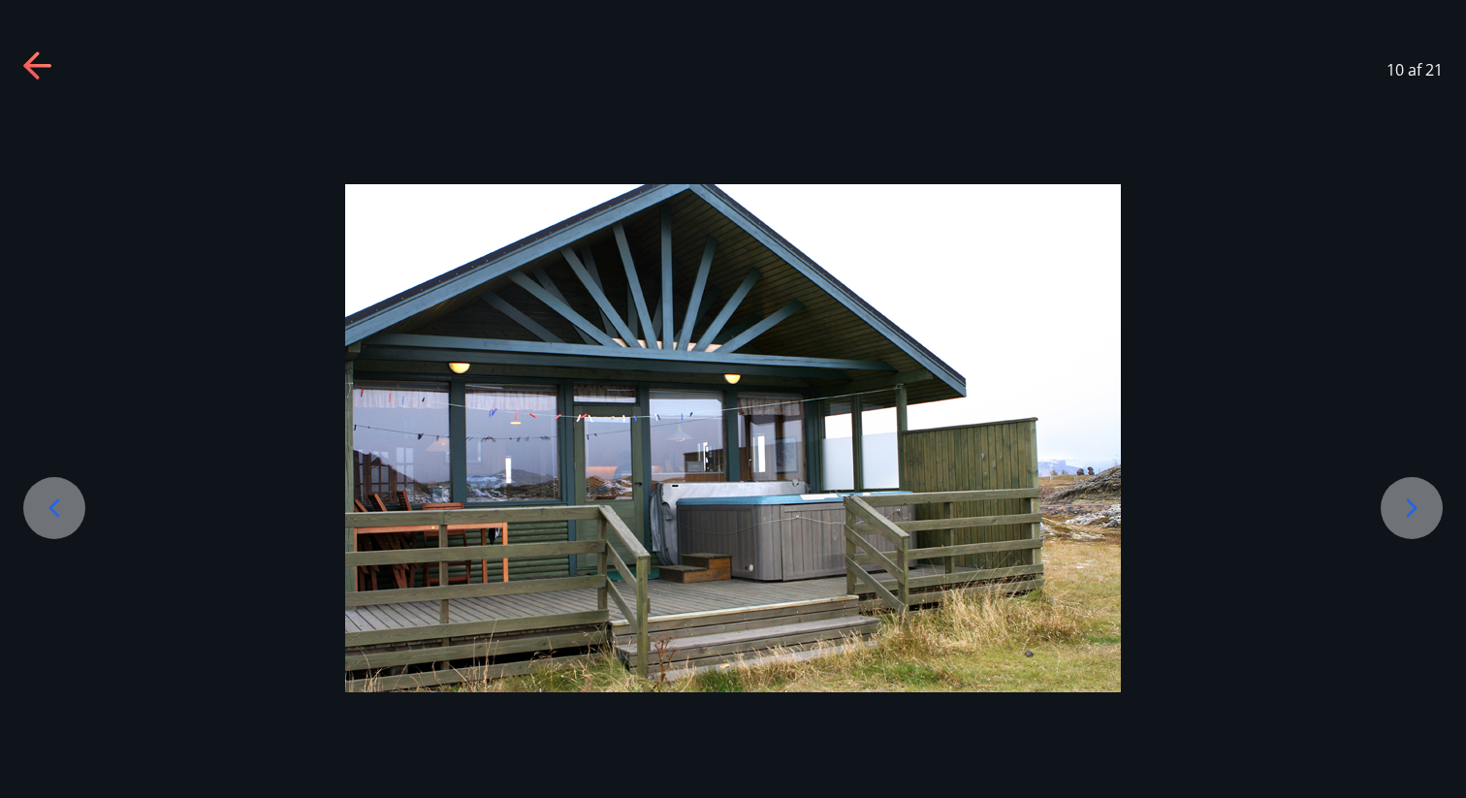
click at [1416, 496] on icon at bounding box center [1411, 508] width 31 height 31
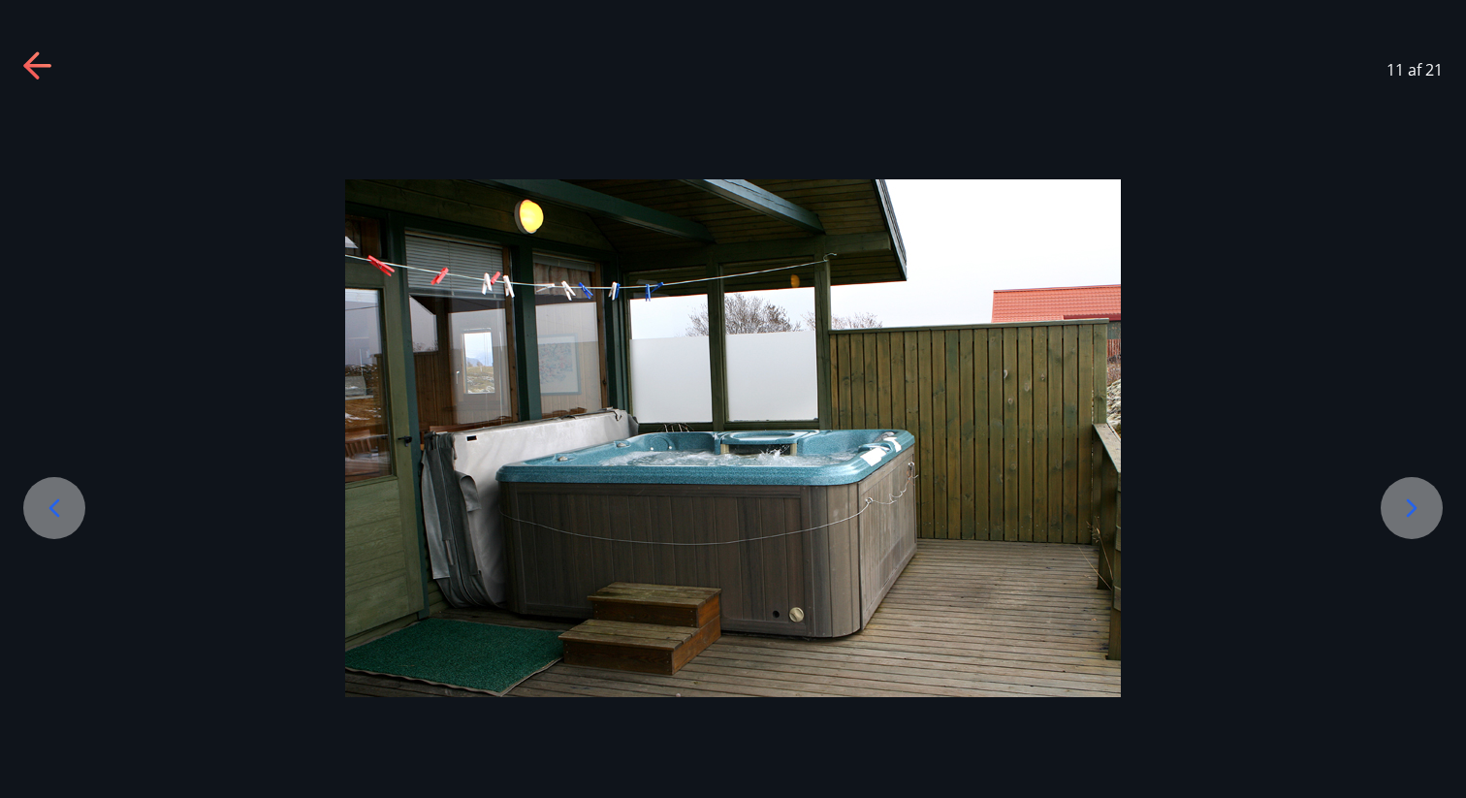
click at [1416, 496] on icon at bounding box center [1411, 508] width 31 height 31
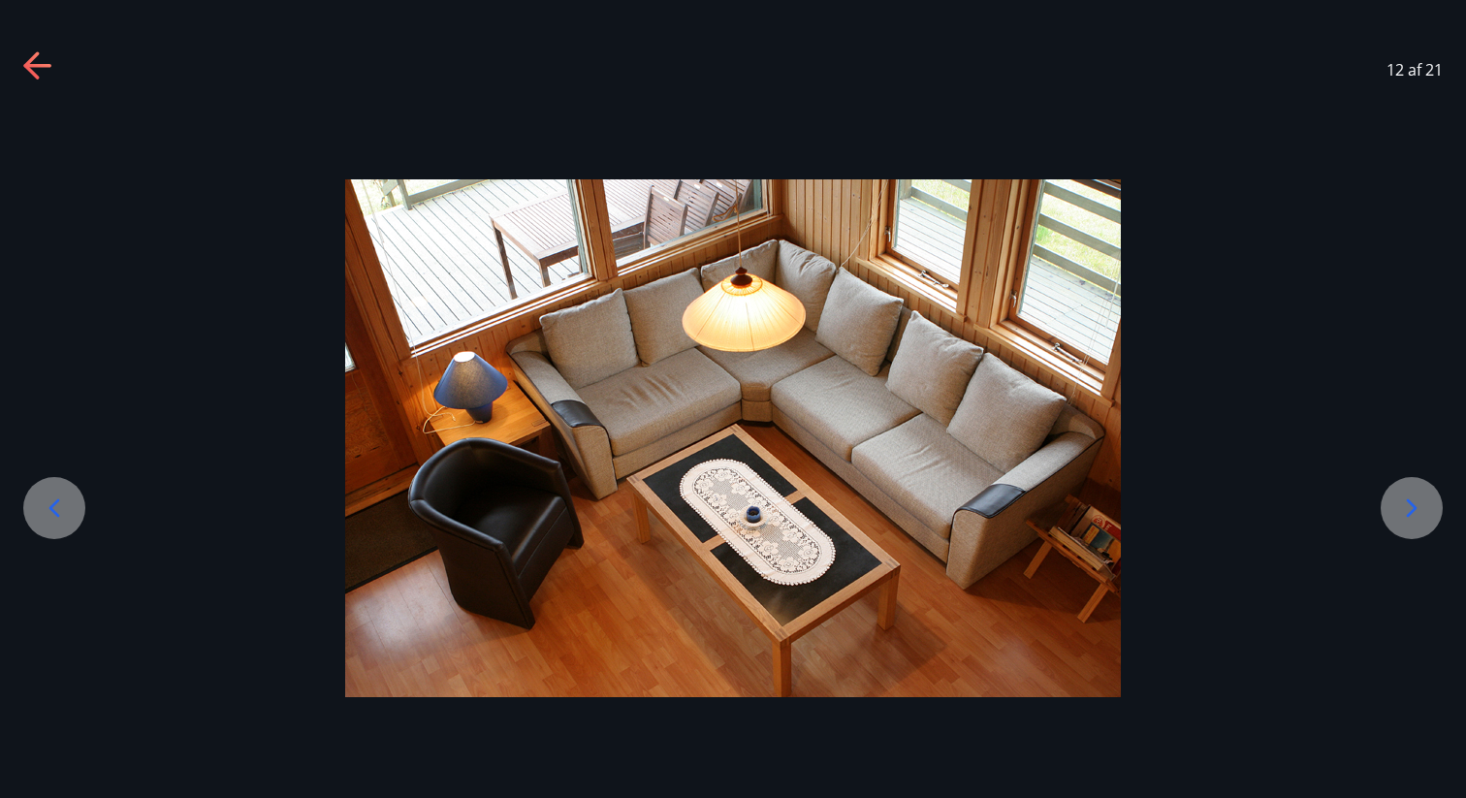
click at [1416, 496] on icon at bounding box center [1411, 508] width 31 height 31
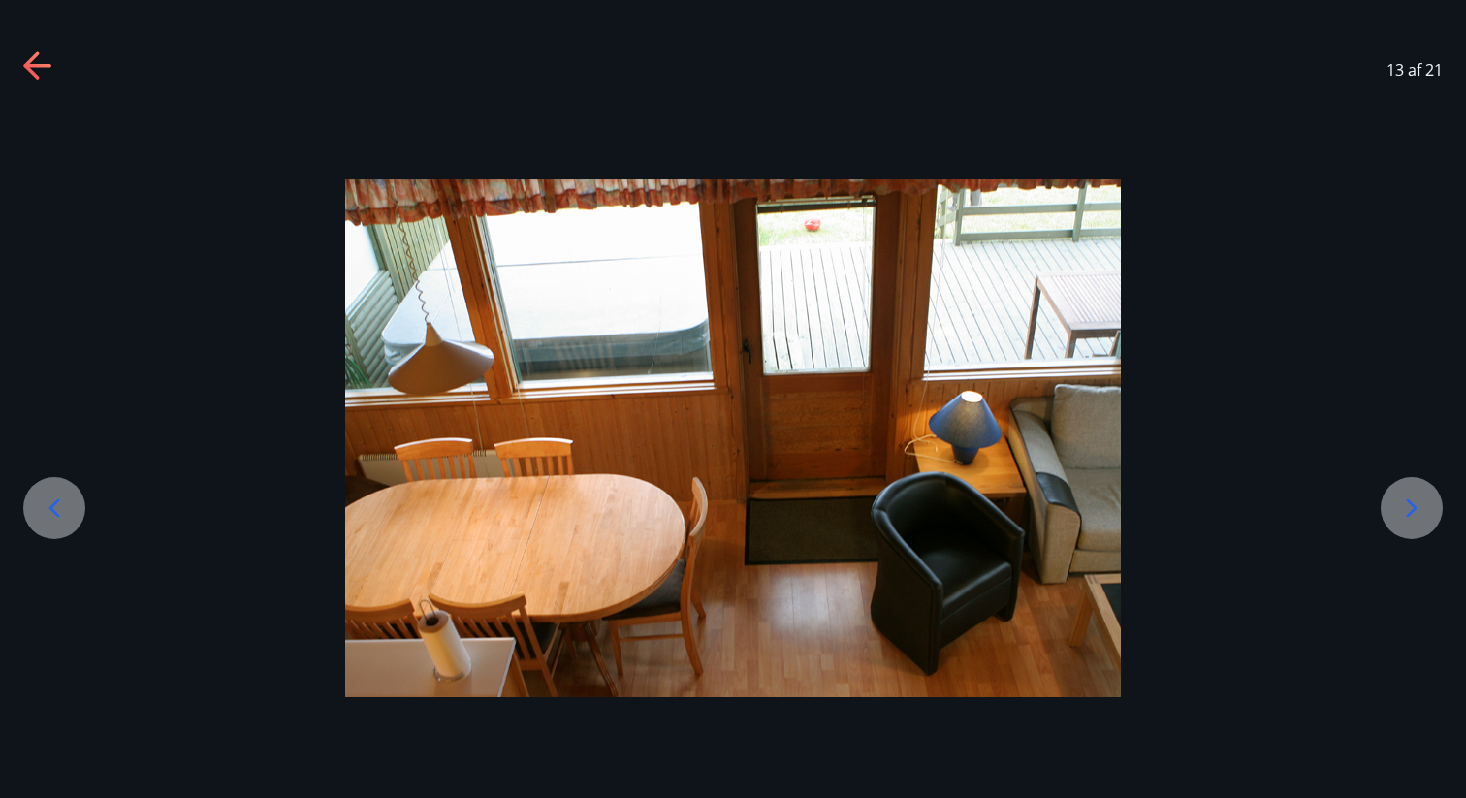
click at [1416, 496] on icon at bounding box center [1411, 508] width 31 height 31
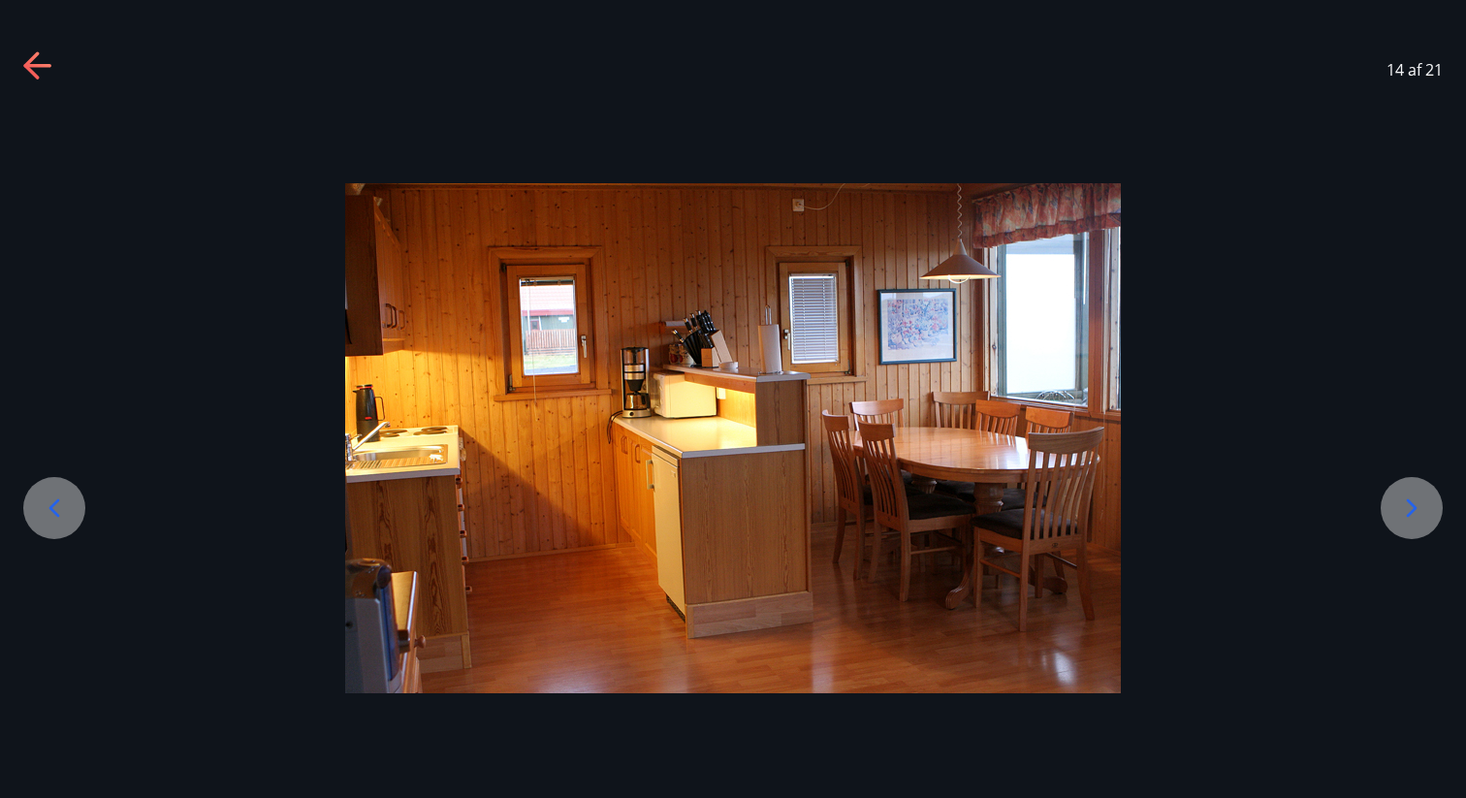
click at [1416, 496] on icon at bounding box center [1411, 508] width 31 height 31
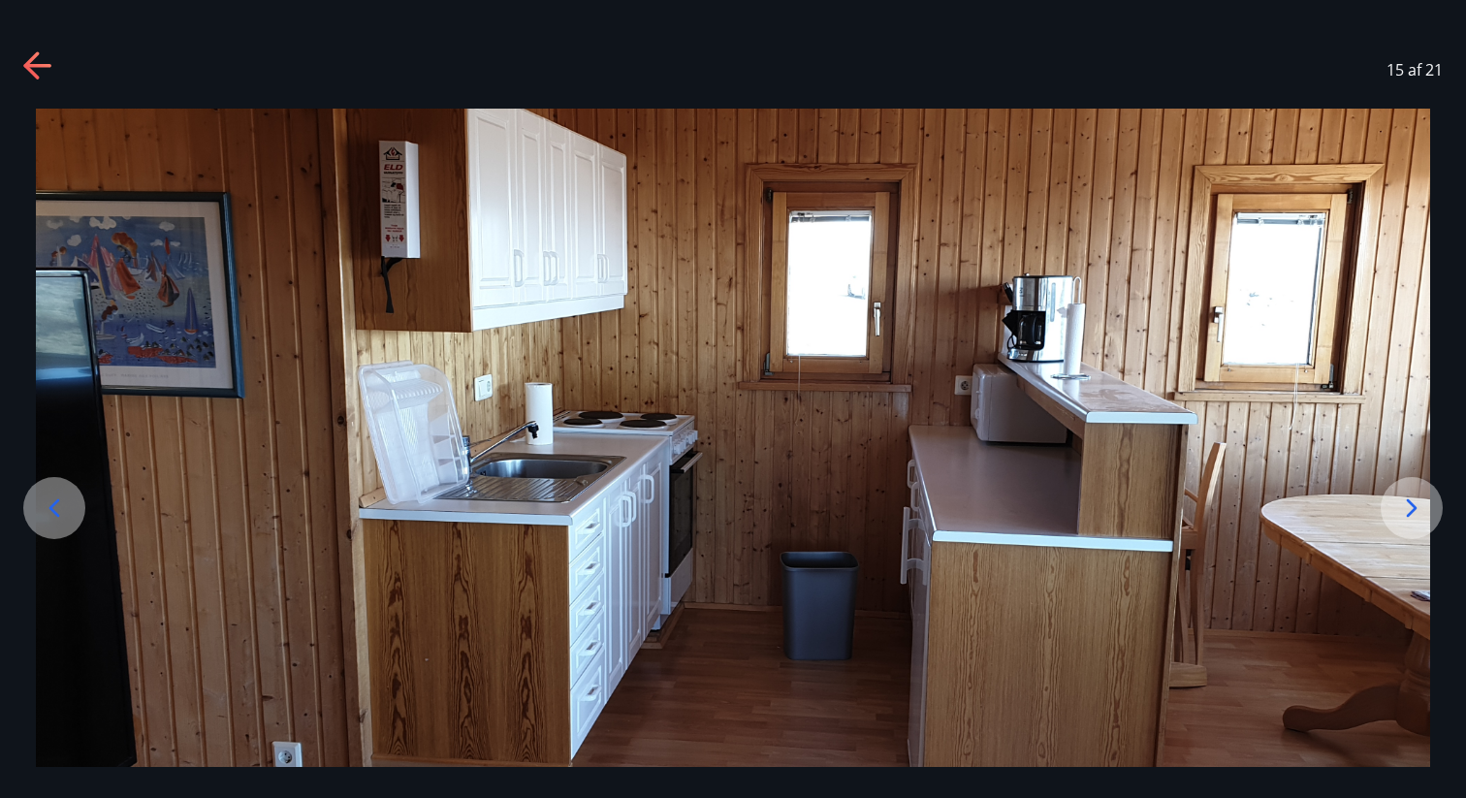
click at [1416, 496] on icon at bounding box center [1411, 508] width 31 height 31
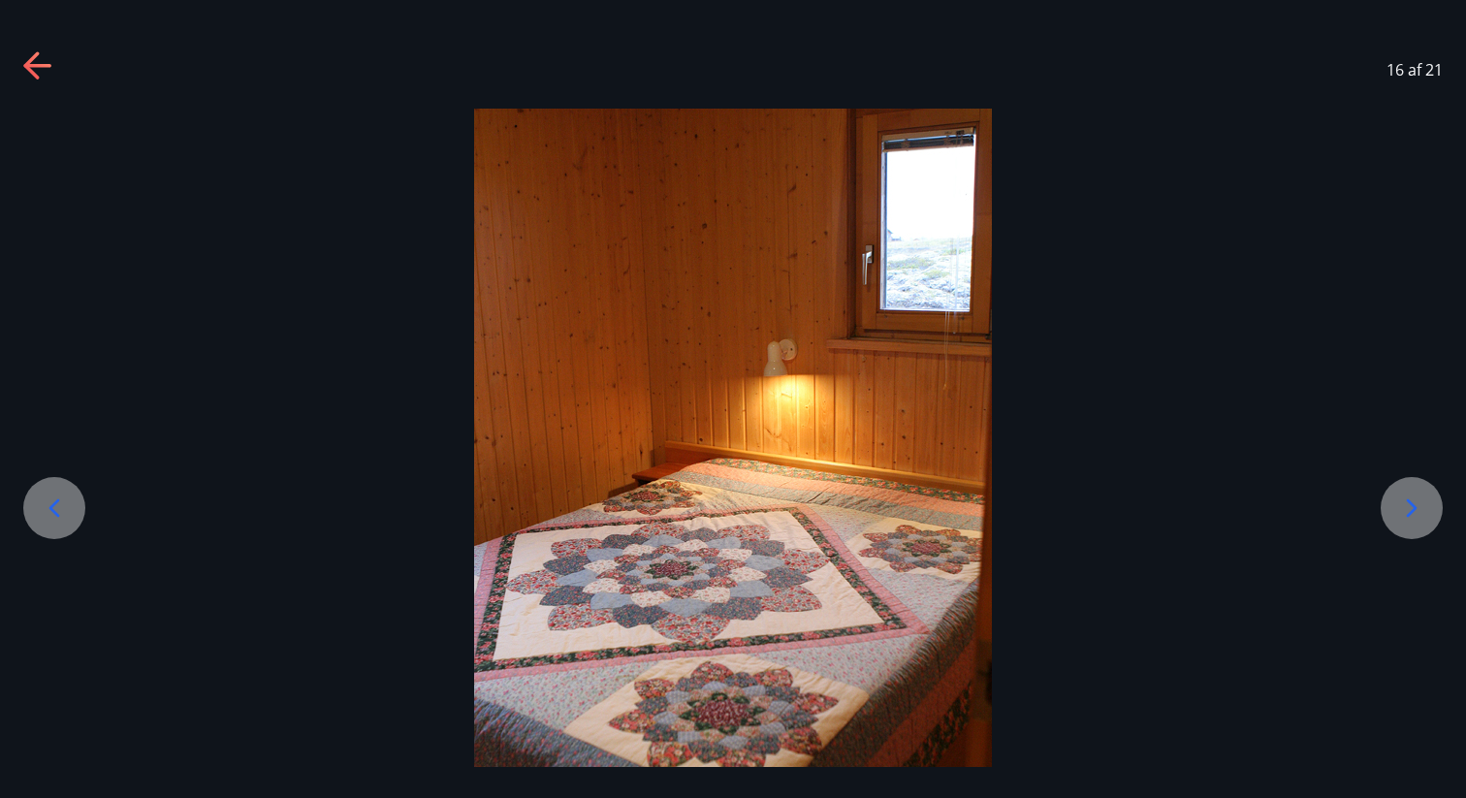
click at [1416, 498] on icon at bounding box center [1411, 508] width 31 height 31
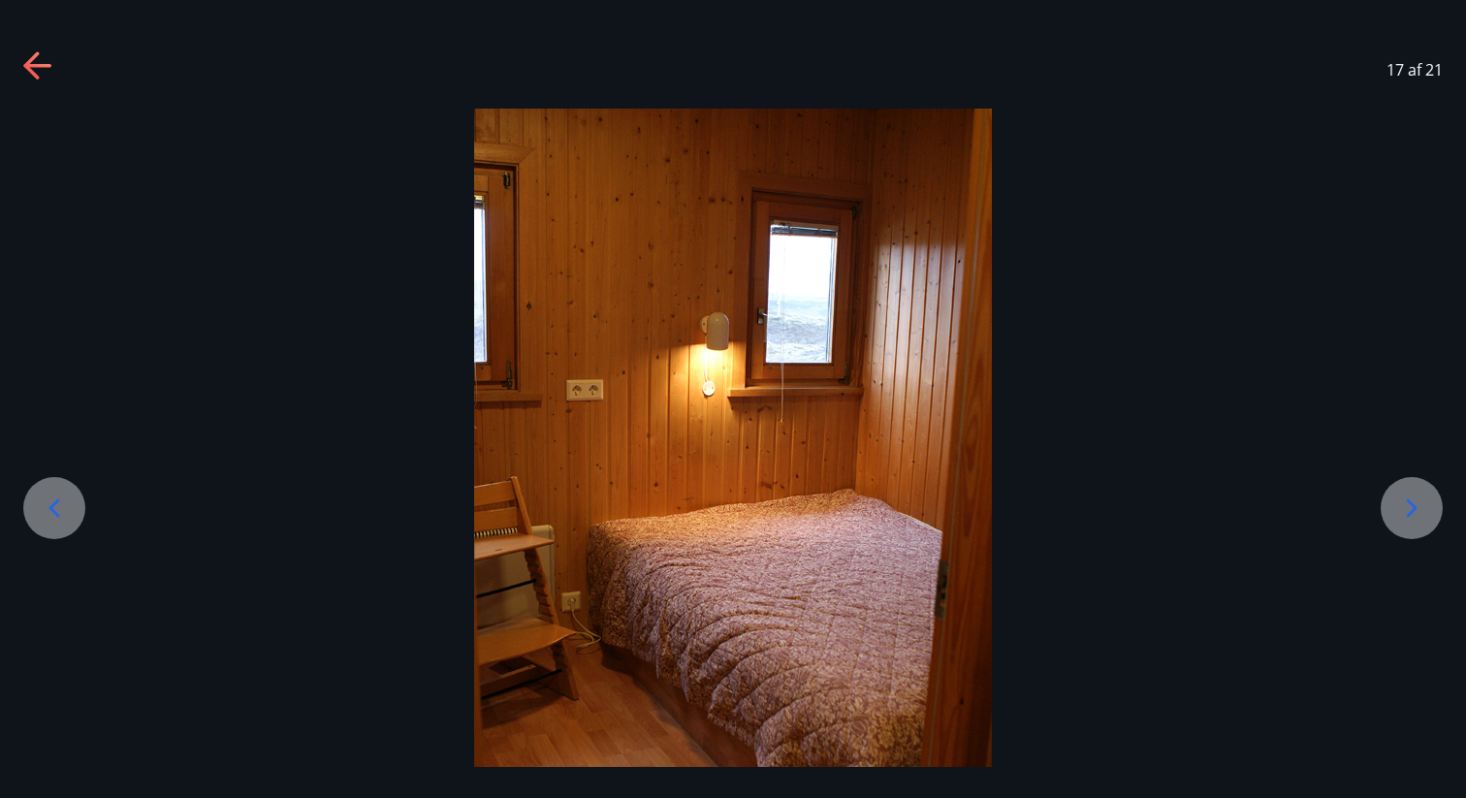
click at [1416, 498] on icon at bounding box center [1411, 508] width 31 height 31
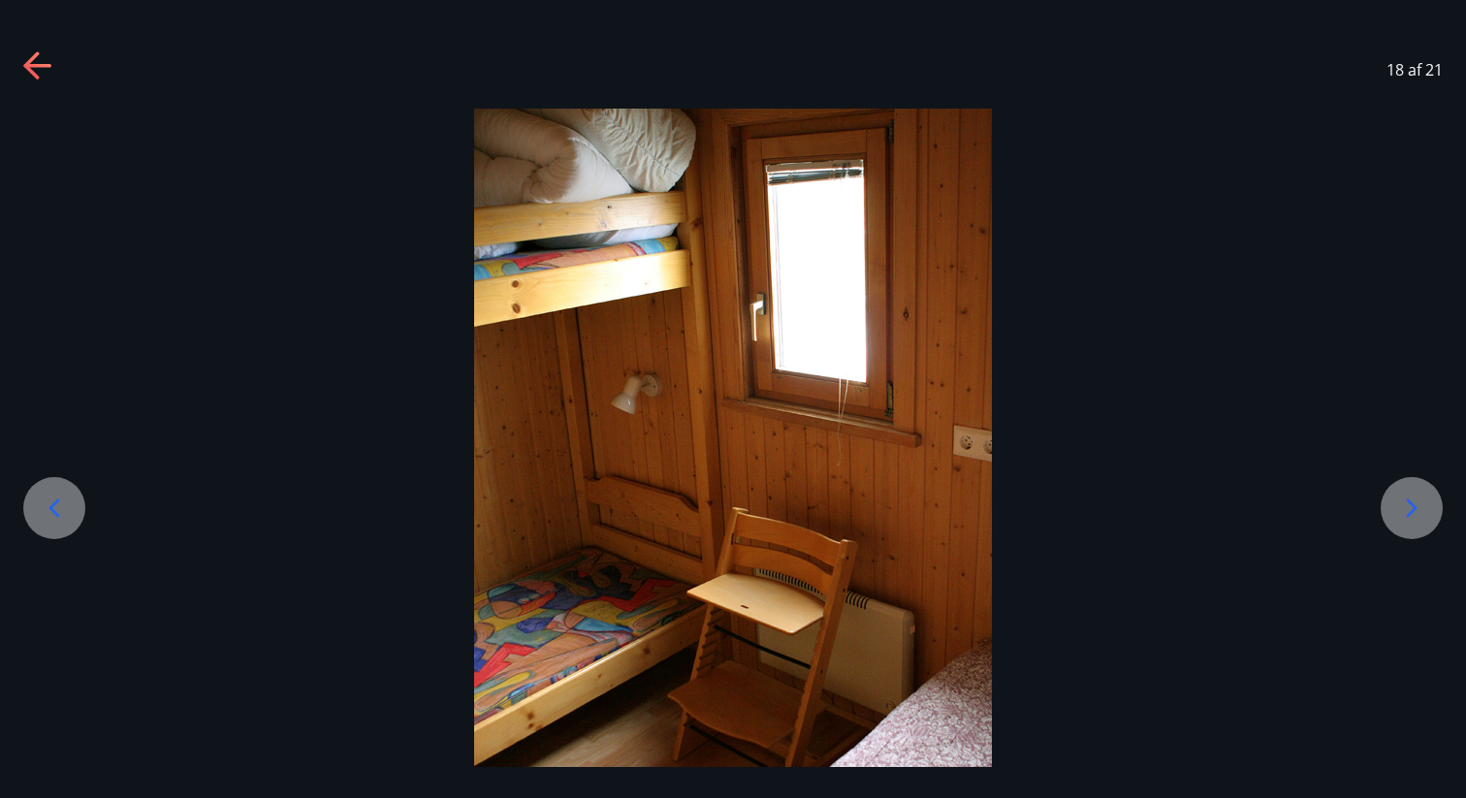
click at [1416, 498] on icon at bounding box center [1411, 508] width 31 height 31
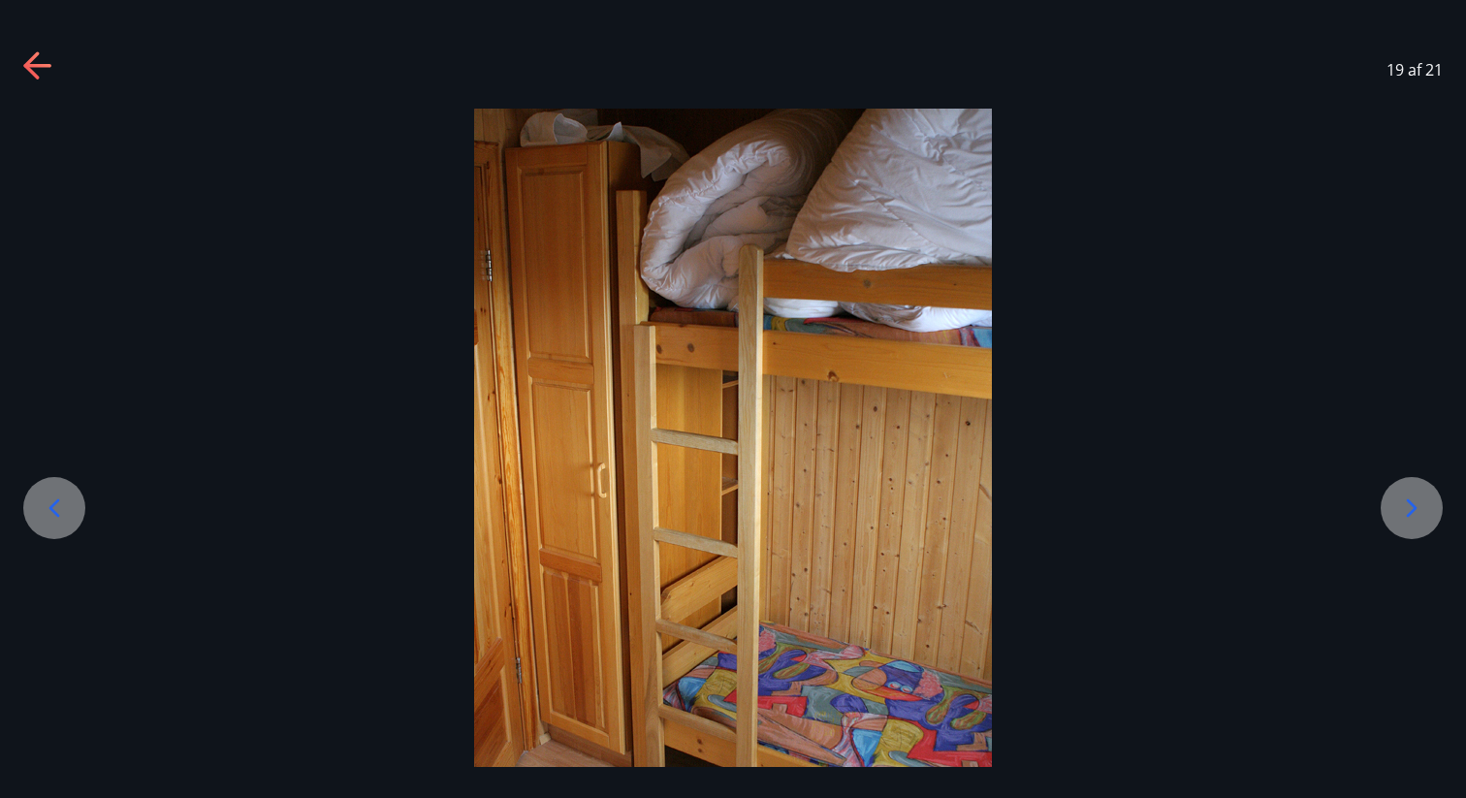
click at [1416, 499] on icon at bounding box center [1411, 508] width 31 height 31
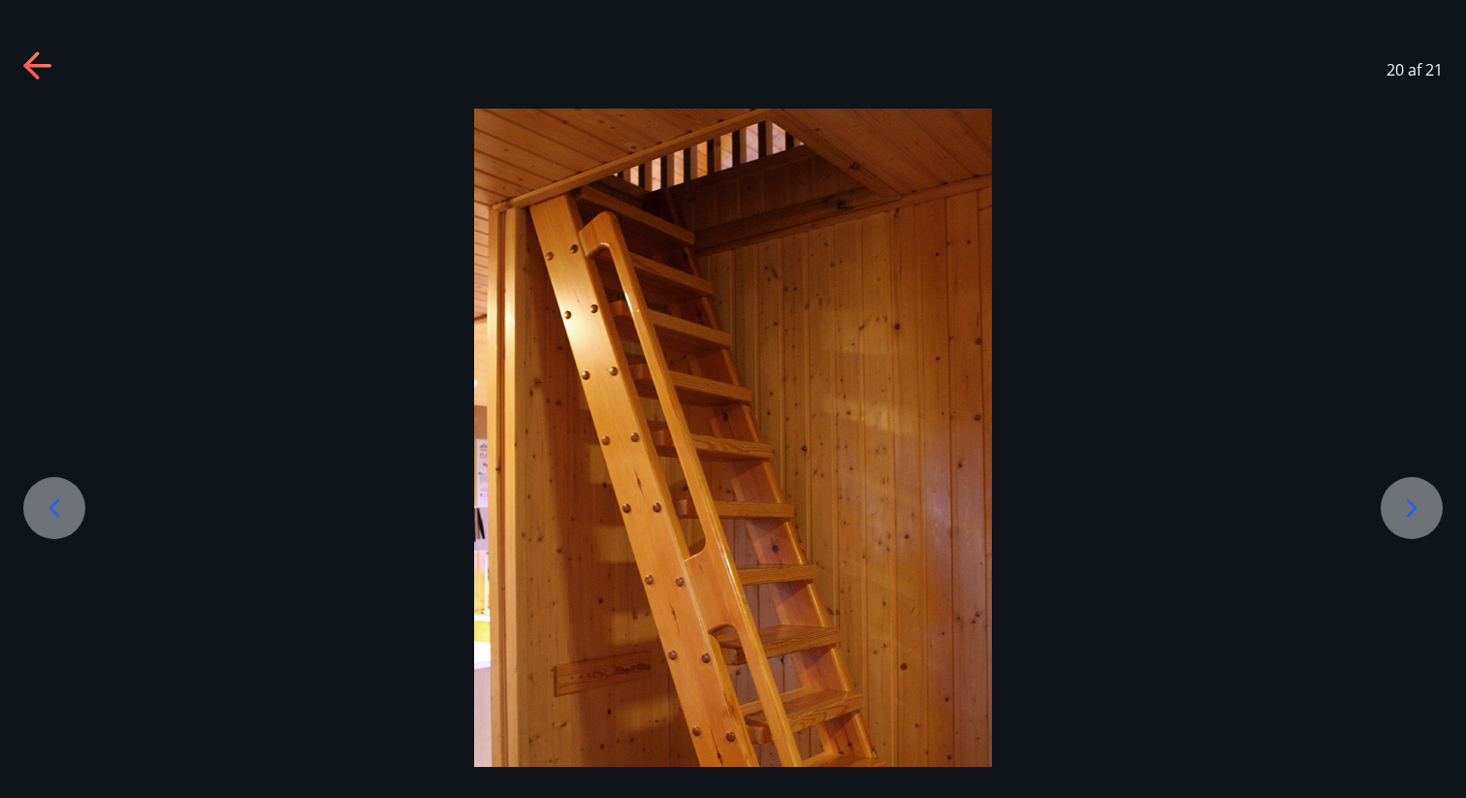
click at [1416, 499] on icon at bounding box center [1411, 508] width 31 height 31
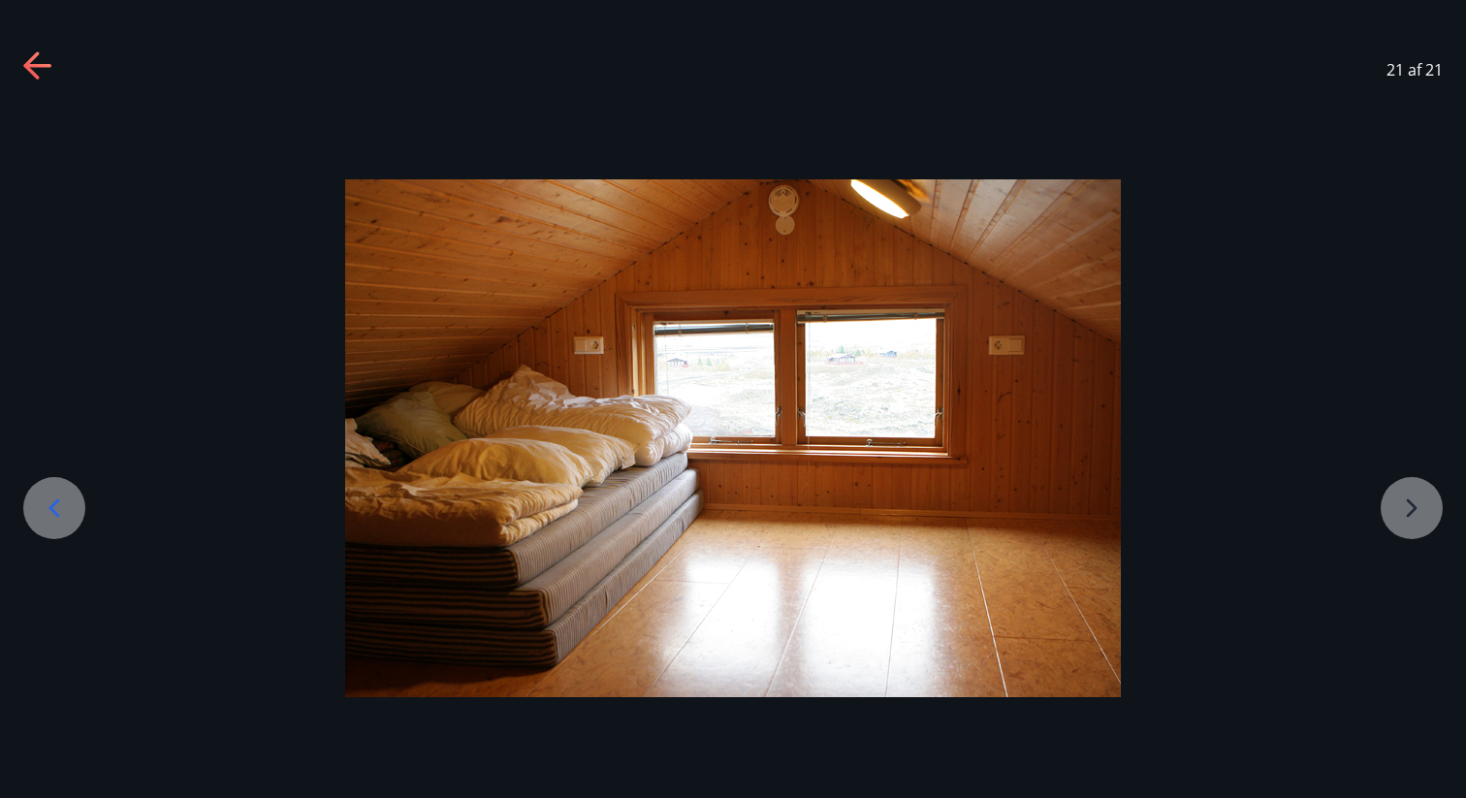
click at [1416, 499] on div at bounding box center [733, 438] width 1466 height 518
click at [37, 62] on icon at bounding box center [38, 66] width 31 height 31
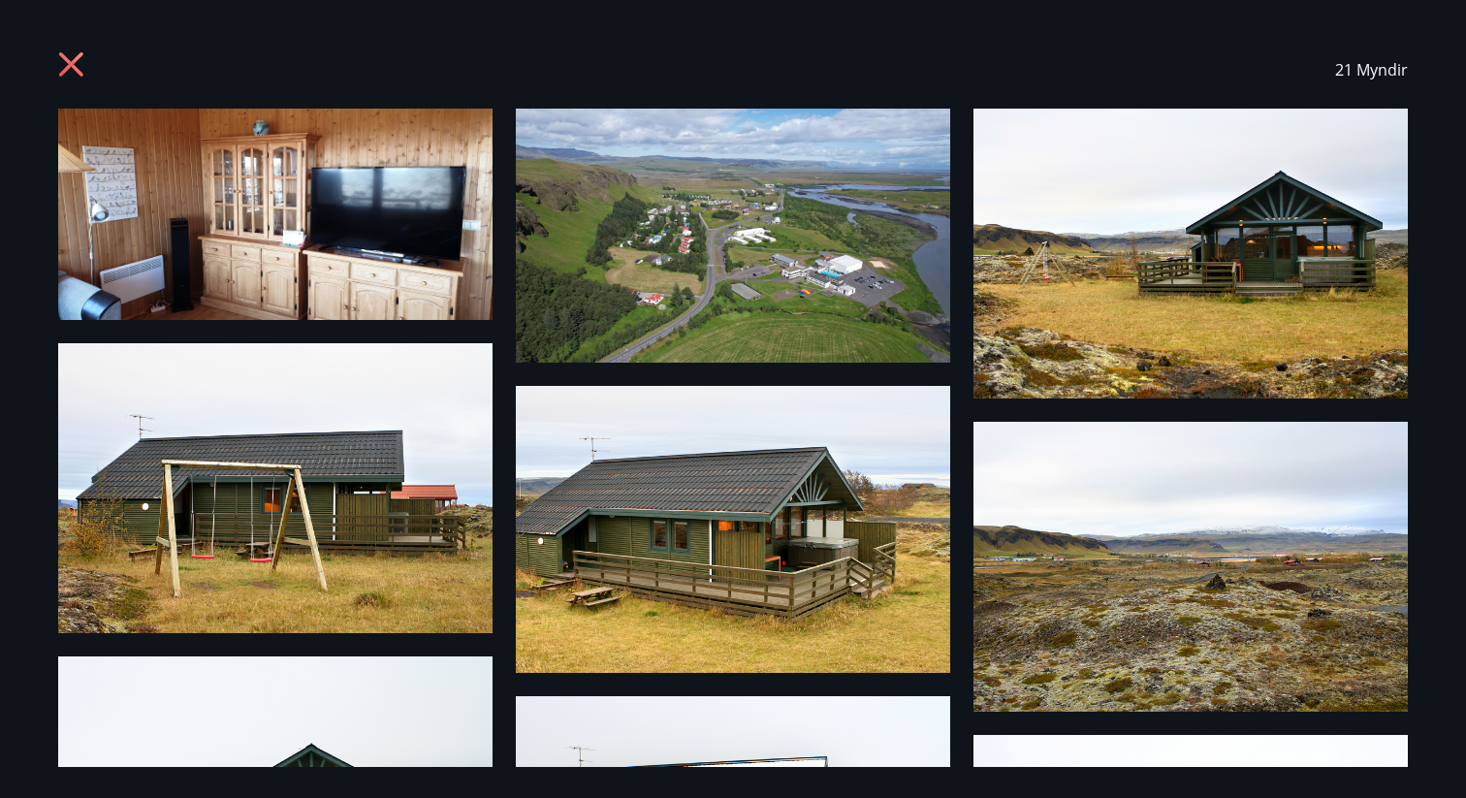
click at [94, 62] on div "21 Myndir" at bounding box center [733, 70] width 1350 height 78
click at [83, 62] on icon at bounding box center [73, 66] width 31 height 31
